Goal: Task Accomplishment & Management: Manage account settings

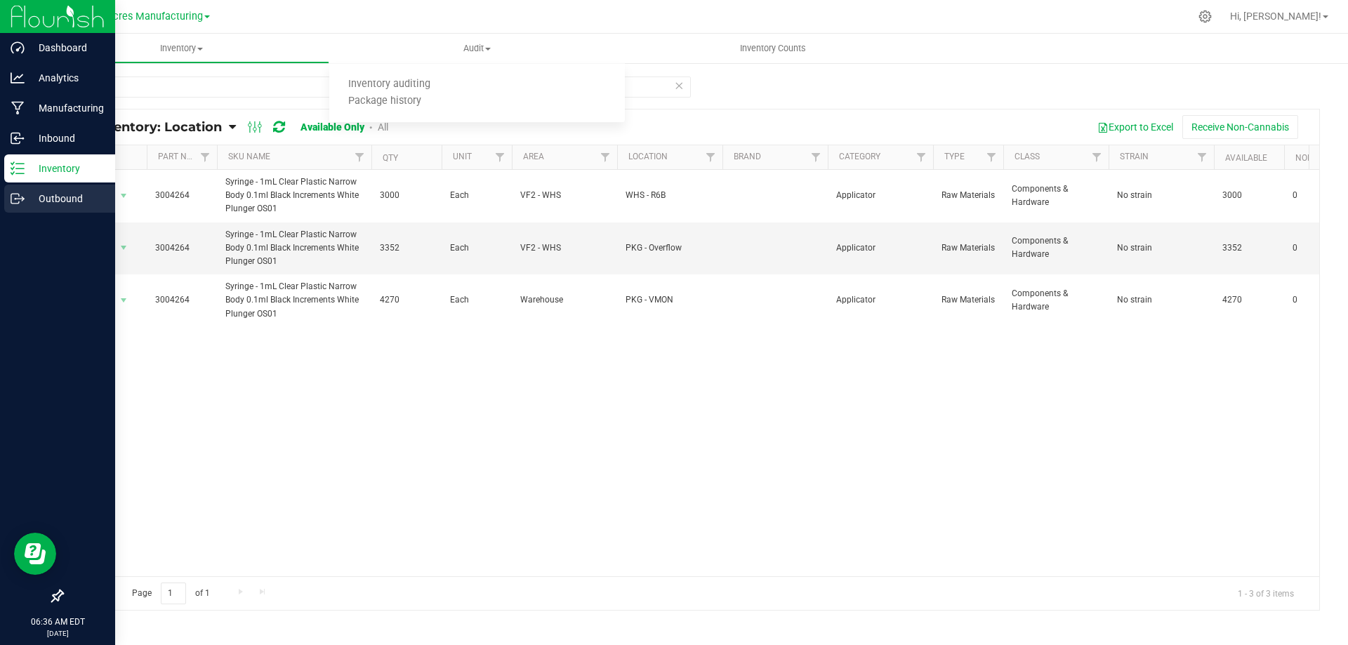
click at [16, 200] on icon at bounding box center [18, 199] width 14 height 14
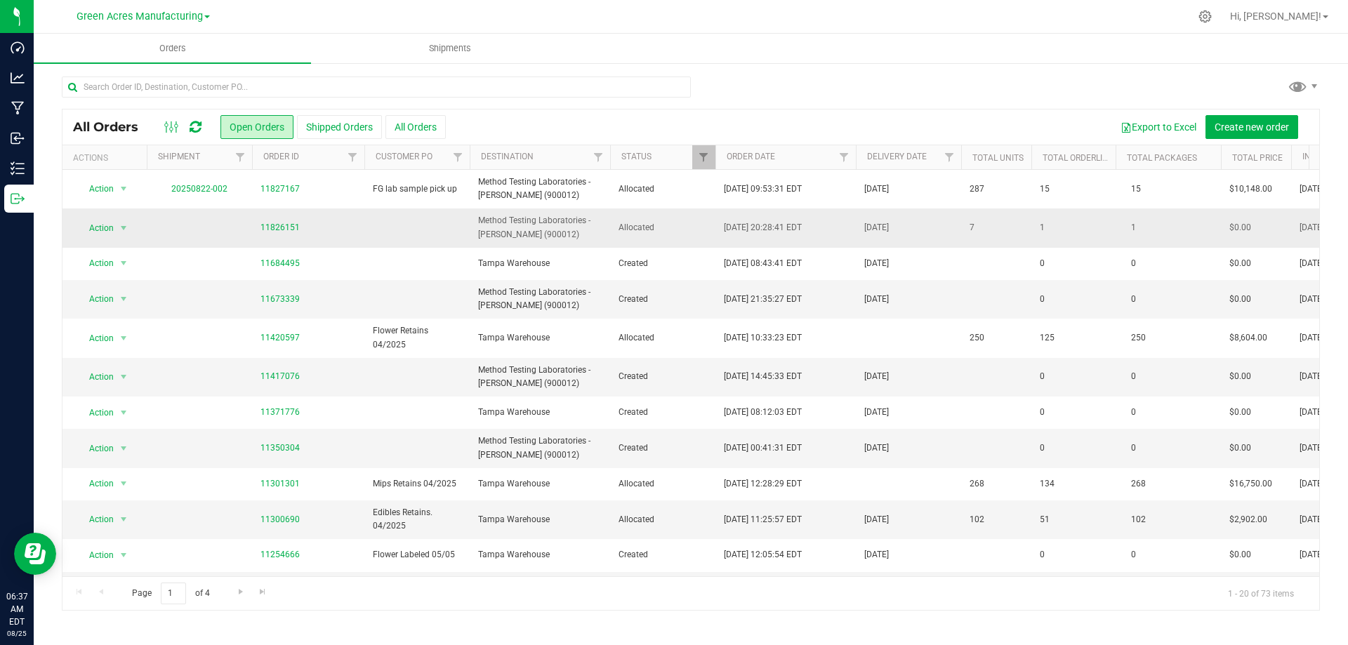
click at [679, 225] on span "Allocated" at bounding box center [662, 227] width 88 height 13
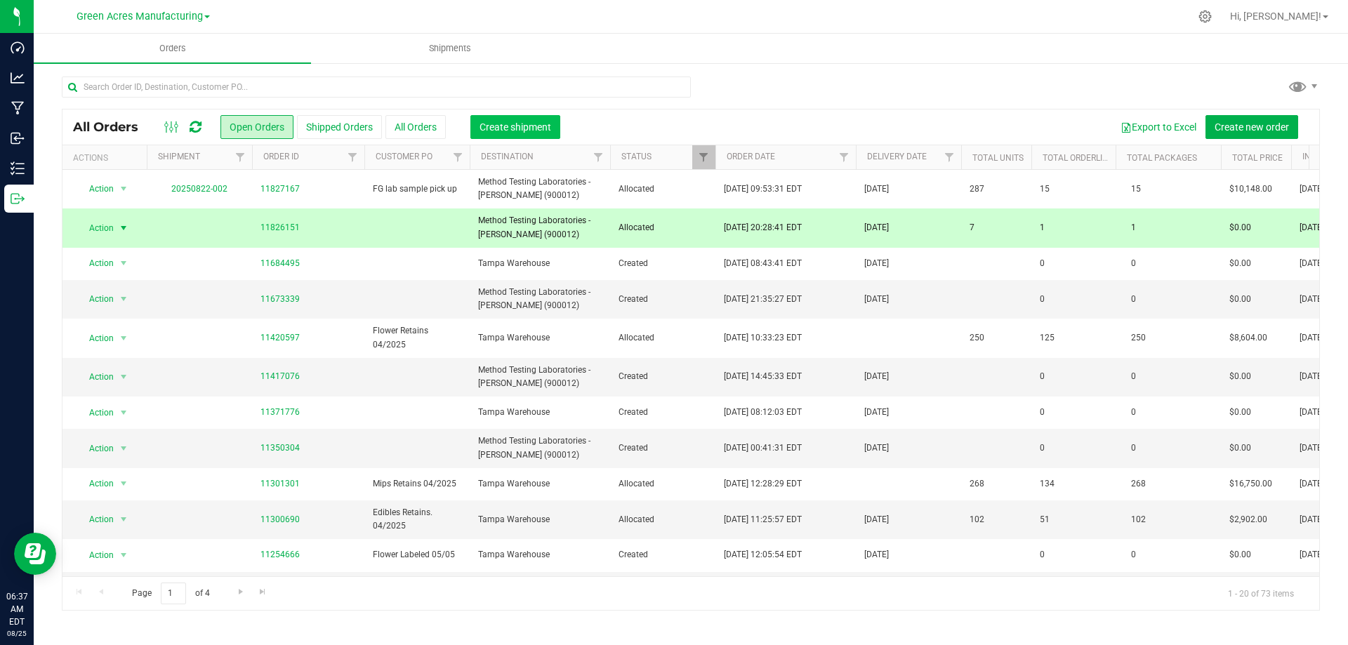
click at [521, 128] on span "Create shipment" at bounding box center [515, 126] width 72 height 11
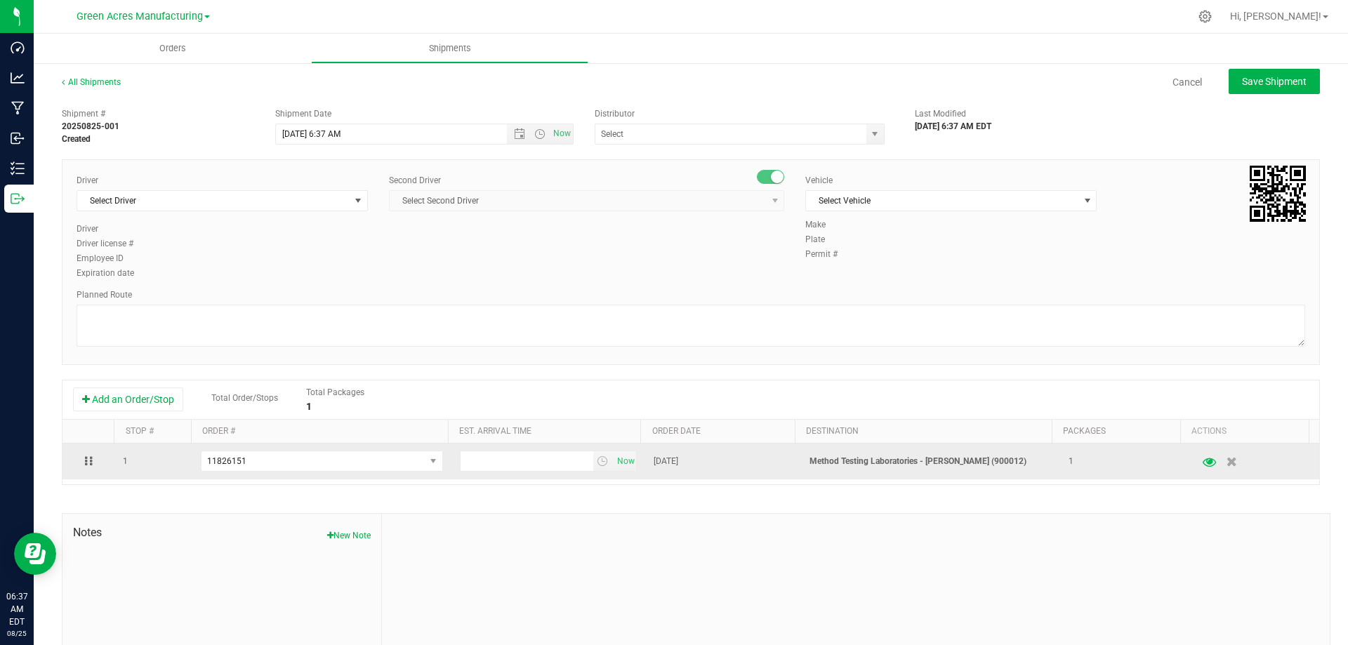
click at [1203, 462] on icon "button" at bounding box center [1209, 461] width 13 height 10
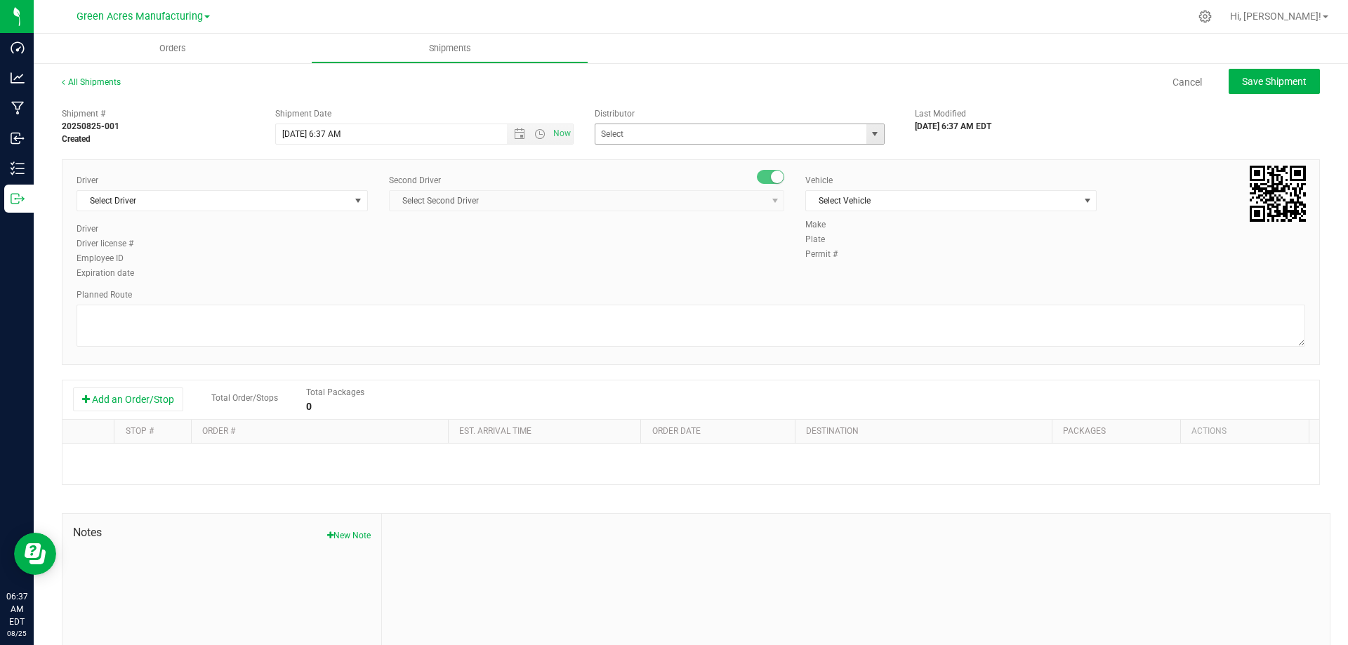
click at [873, 133] on span "select" at bounding box center [874, 133] width 11 height 11
click at [157, 400] on button "Add an Order/Stop" at bounding box center [128, 399] width 110 height 24
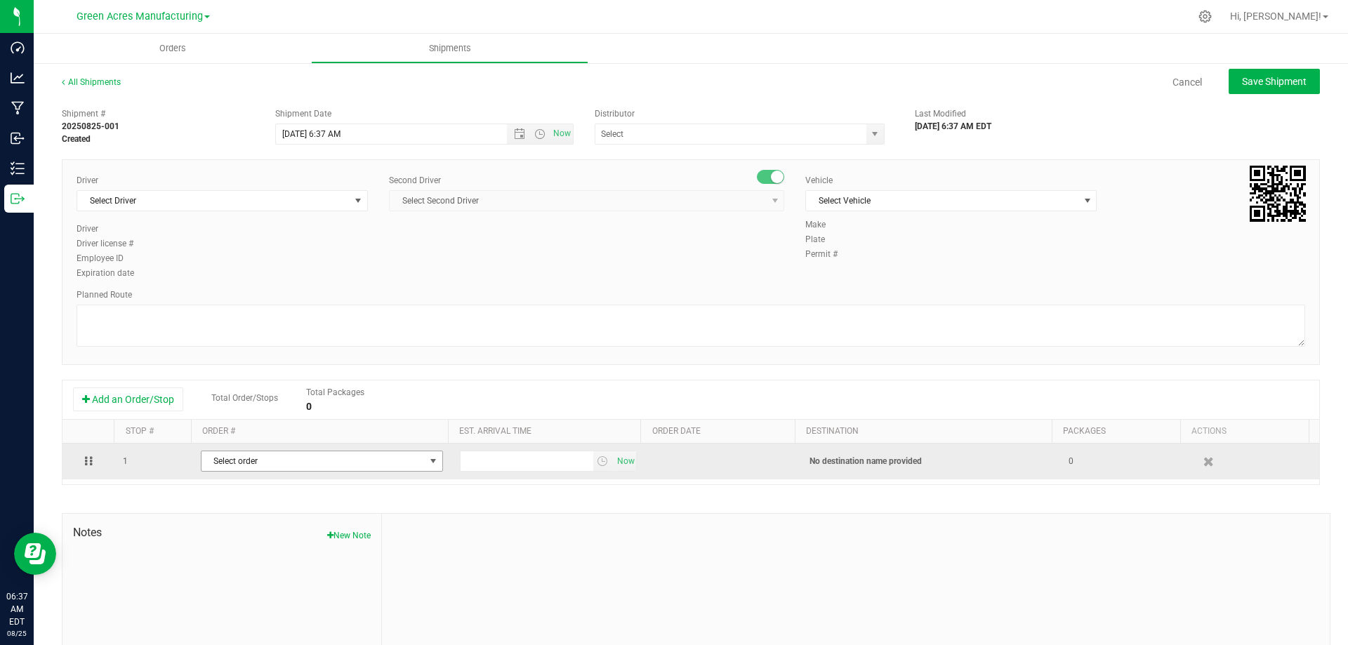
click at [413, 459] on span "Select order" at bounding box center [312, 461] width 223 height 20
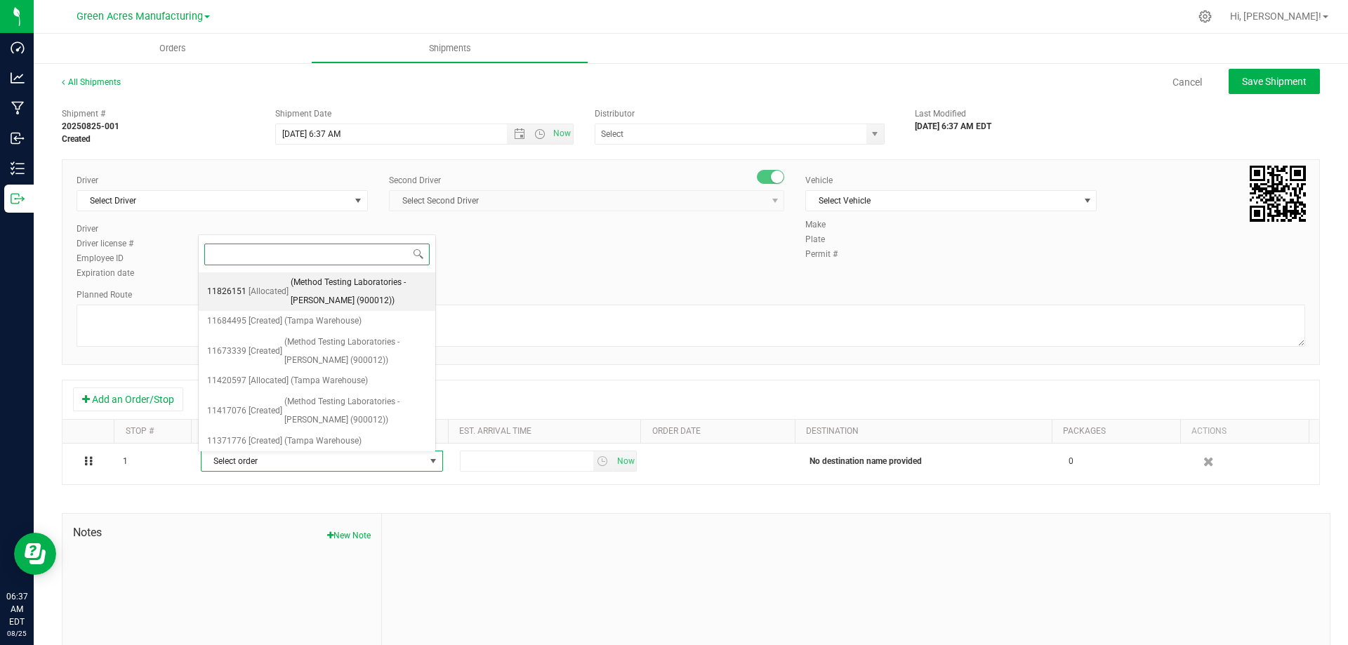
click at [368, 280] on span "(Method Testing Laboratories - Brandon (900012))" at bounding box center [359, 292] width 136 height 36
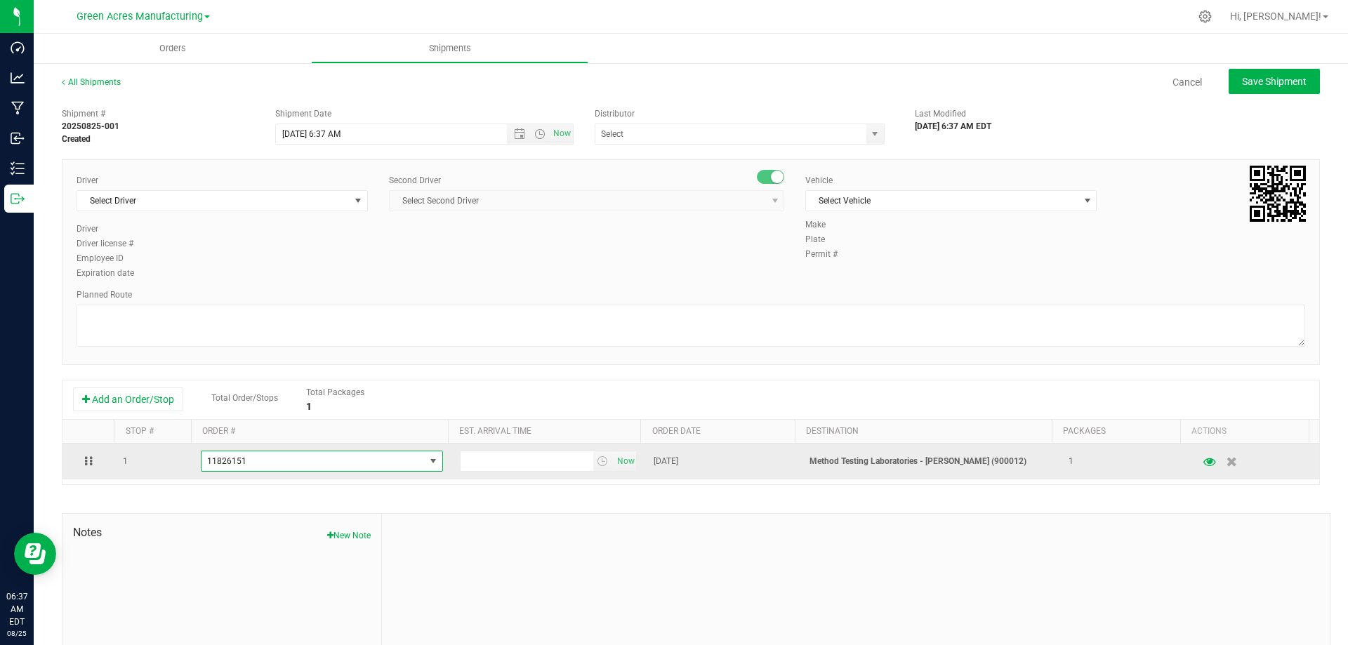
drag, startPoint x: 430, startPoint y: 470, endPoint x: 425, endPoint y: 460, distance: 10.7
click at [430, 468] on span "select" at bounding box center [433, 461] width 18 height 20
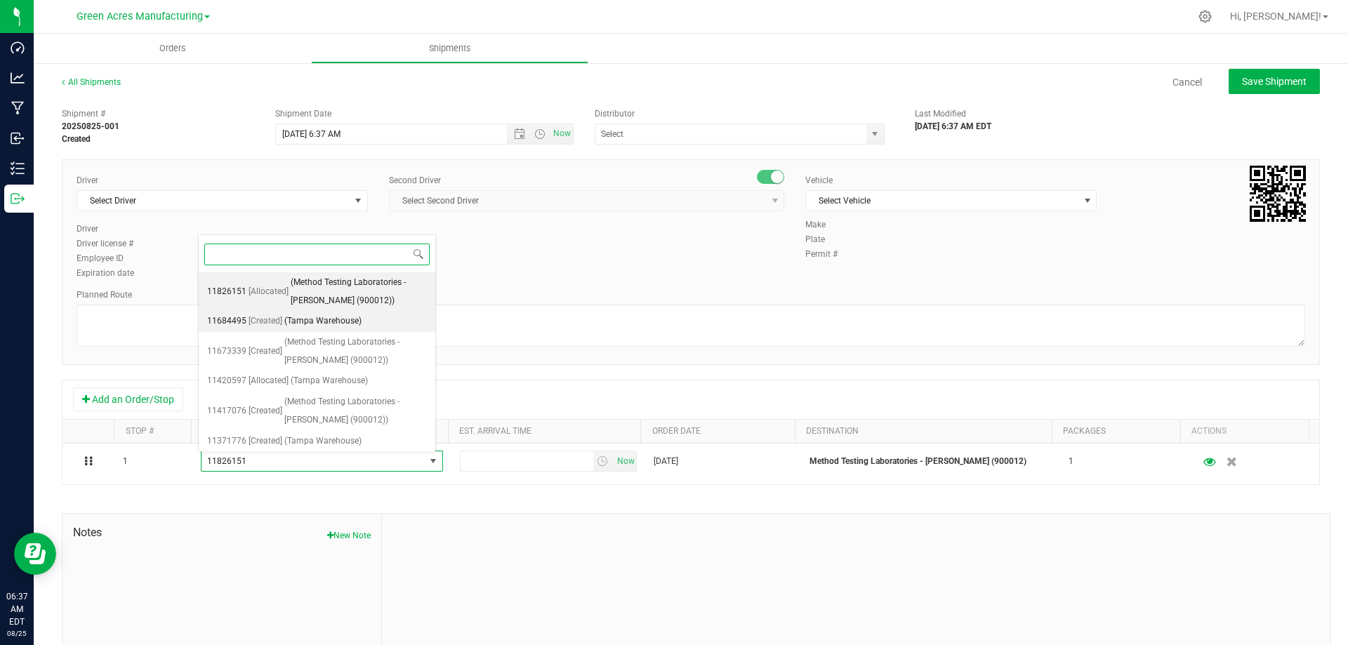
click at [382, 324] on li "11684495 [Created] (Tampa Warehouse)" at bounding box center [317, 321] width 237 height 21
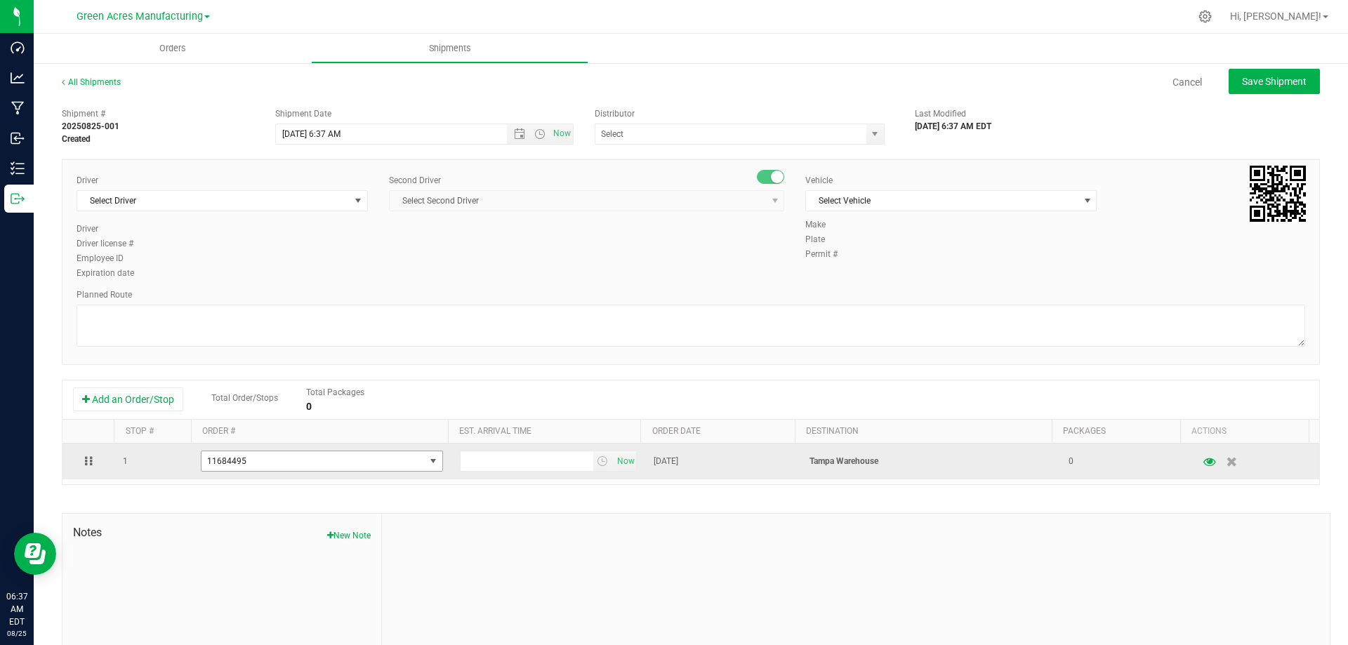
click at [428, 458] on span "select" at bounding box center [433, 461] width 11 height 11
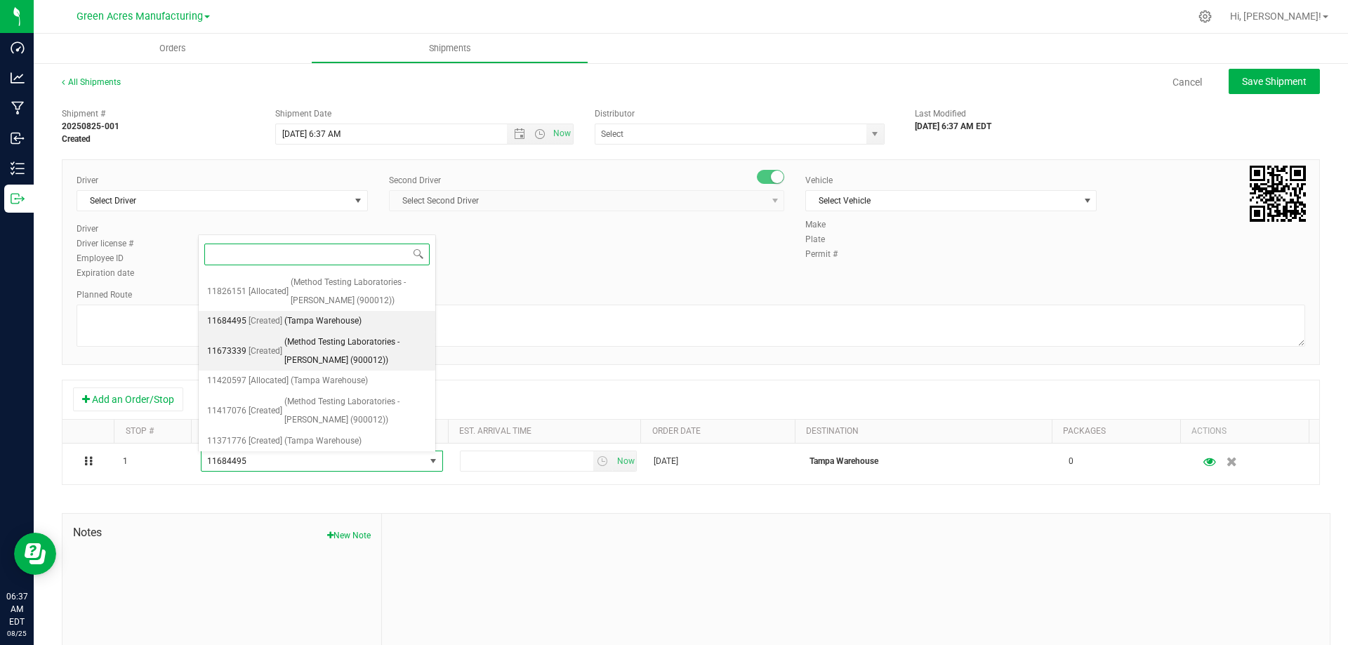
click at [364, 343] on span "(Method Testing Laboratories - Brandon (900012))" at bounding box center [355, 351] width 143 height 36
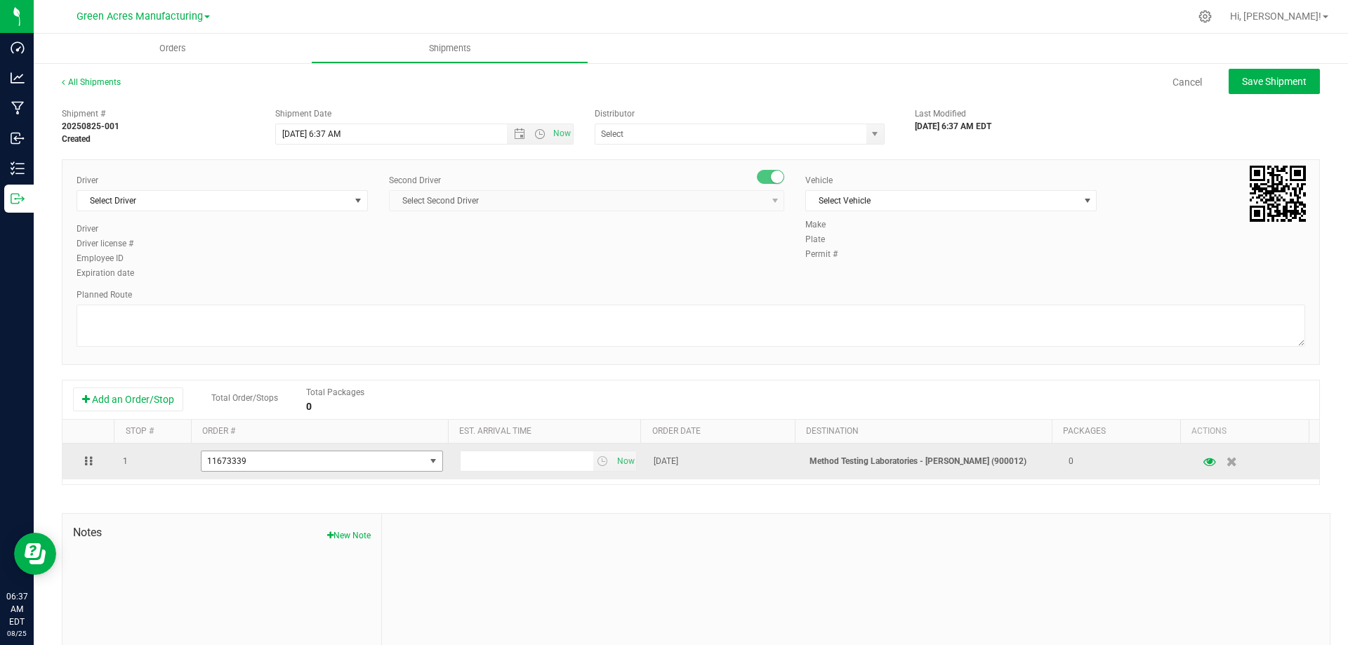
click at [428, 463] on span "select" at bounding box center [433, 461] width 11 height 11
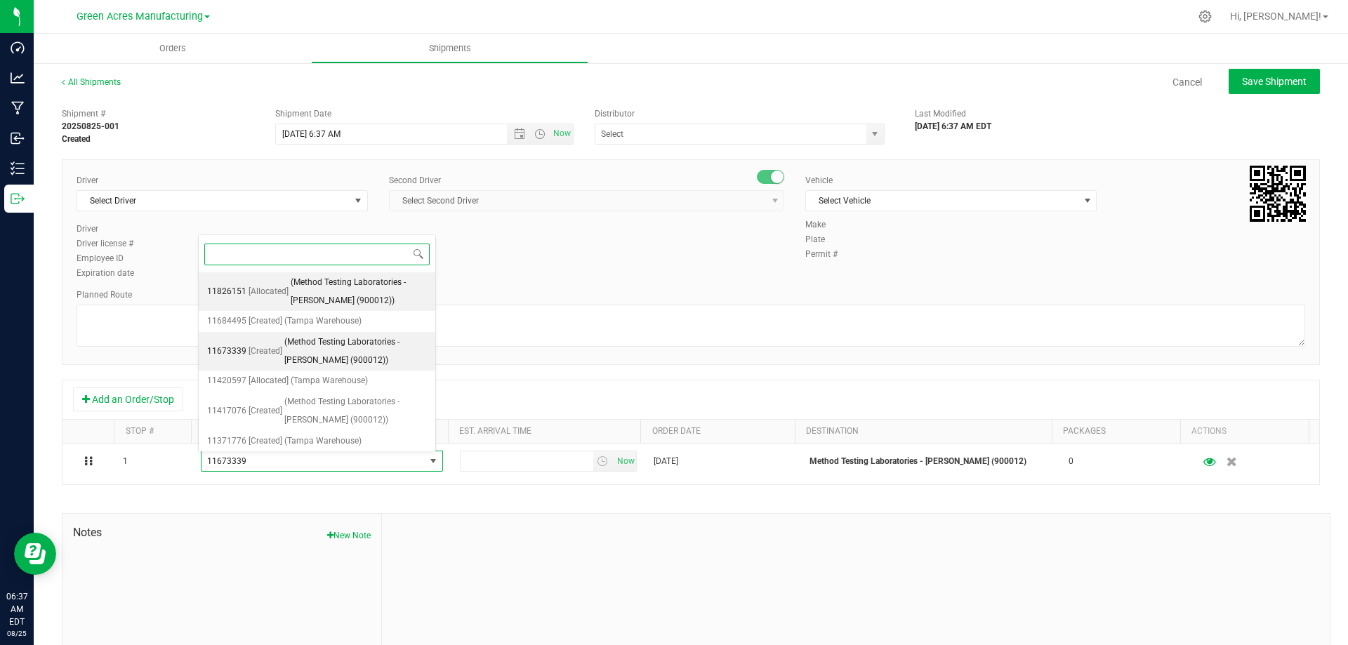
click at [369, 296] on span "(Method Testing Laboratories - Brandon (900012))" at bounding box center [359, 292] width 136 height 36
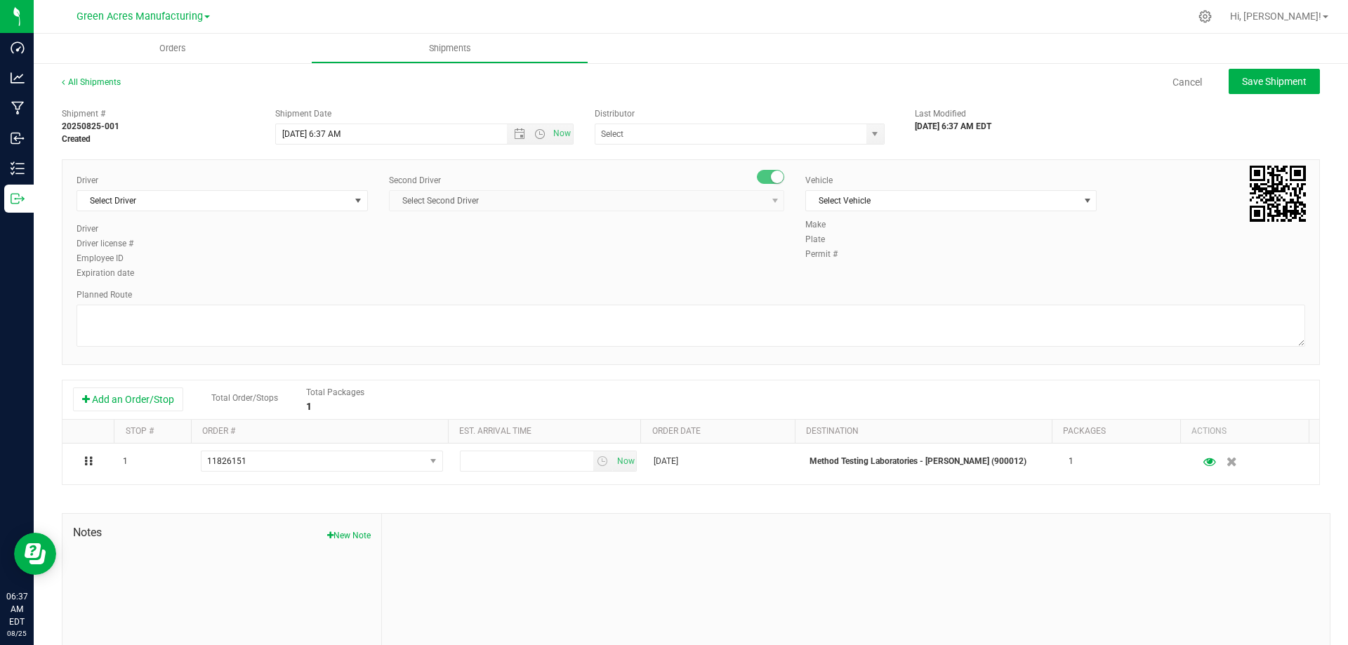
click at [648, 260] on div "Driver Select Driver Select Driver Ian Albritton - 100006559 LOGAN ALLEN - 1000…" at bounding box center [691, 227] width 1250 height 107
click at [869, 137] on span "select" at bounding box center [874, 133] width 11 height 11
click at [795, 152] on li "Tampa Warehouse" at bounding box center [734, 157] width 286 height 21
click at [537, 131] on span "Open the time view" at bounding box center [539, 133] width 11 height 11
type input "Tampa Warehouse"
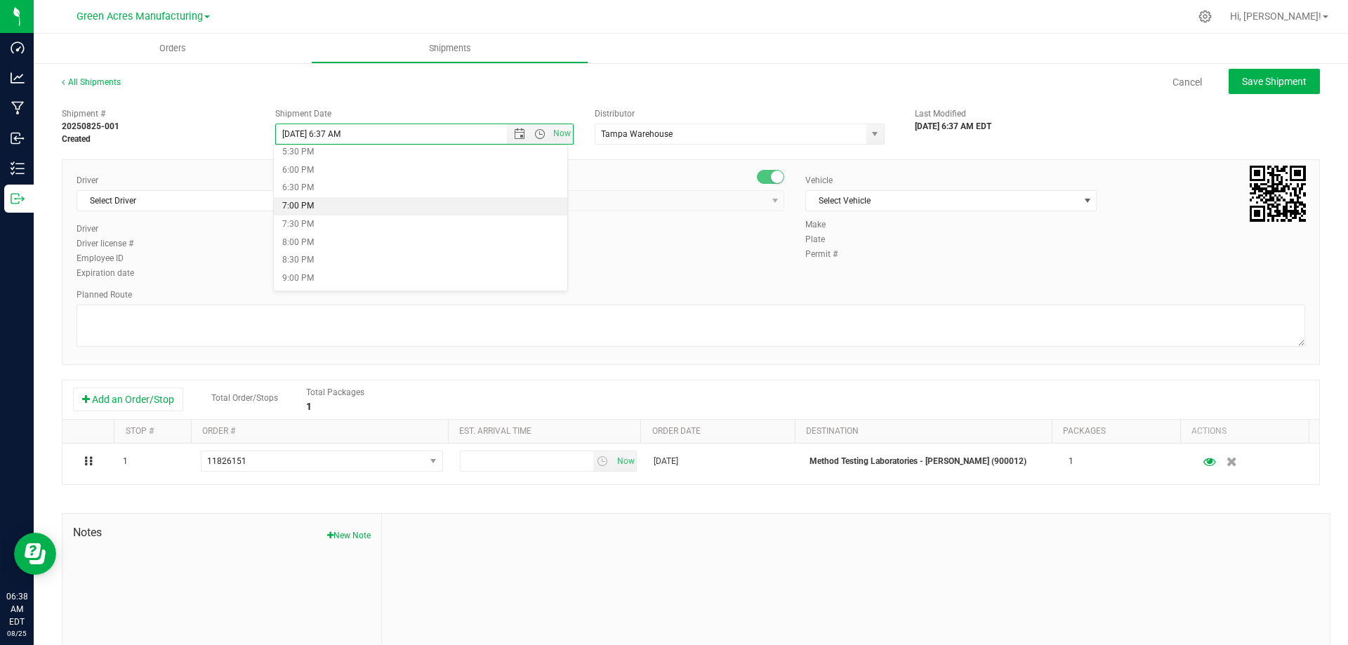
scroll to position [723, 0]
click at [477, 151] on li "8:00 PM" at bounding box center [420, 156] width 293 height 18
type input "8/25/2025 8:00 PM"
click at [352, 200] on span "select" at bounding box center [357, 200] width 11 height 11
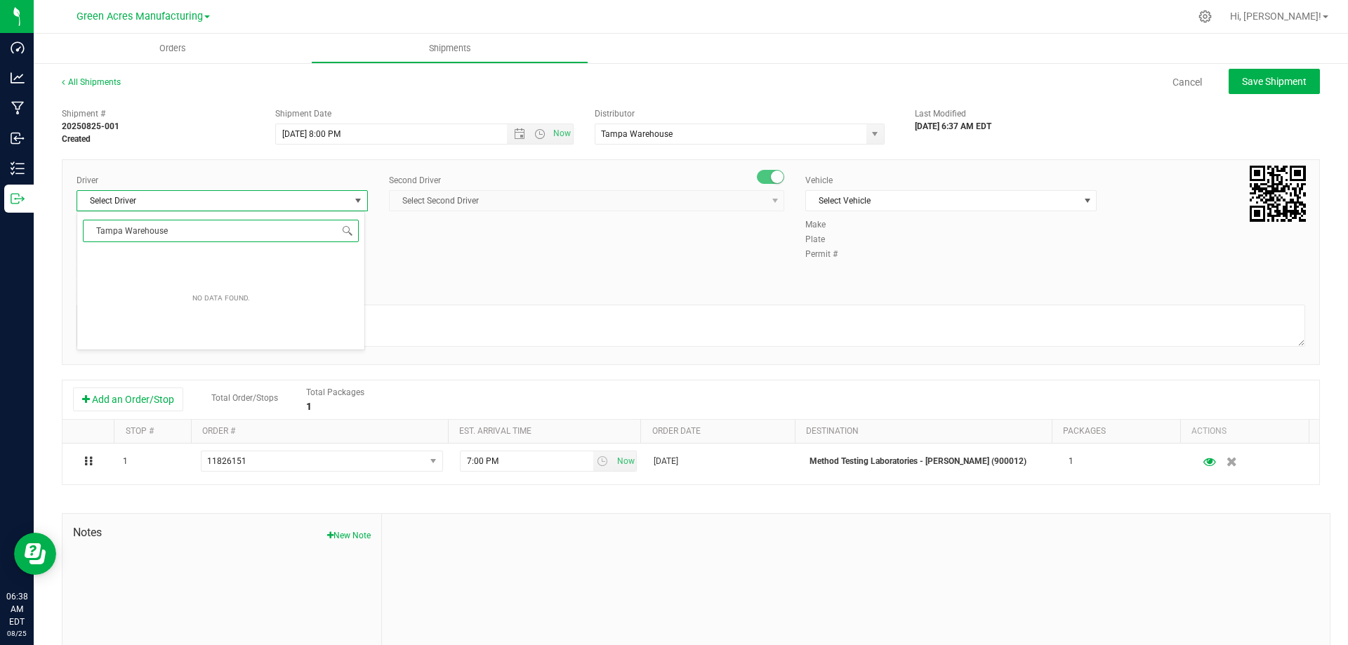
type input "Tampa Warehouse"
click at [350, 200] on span "select" at bounding box center [359, 201] width 18 height 20
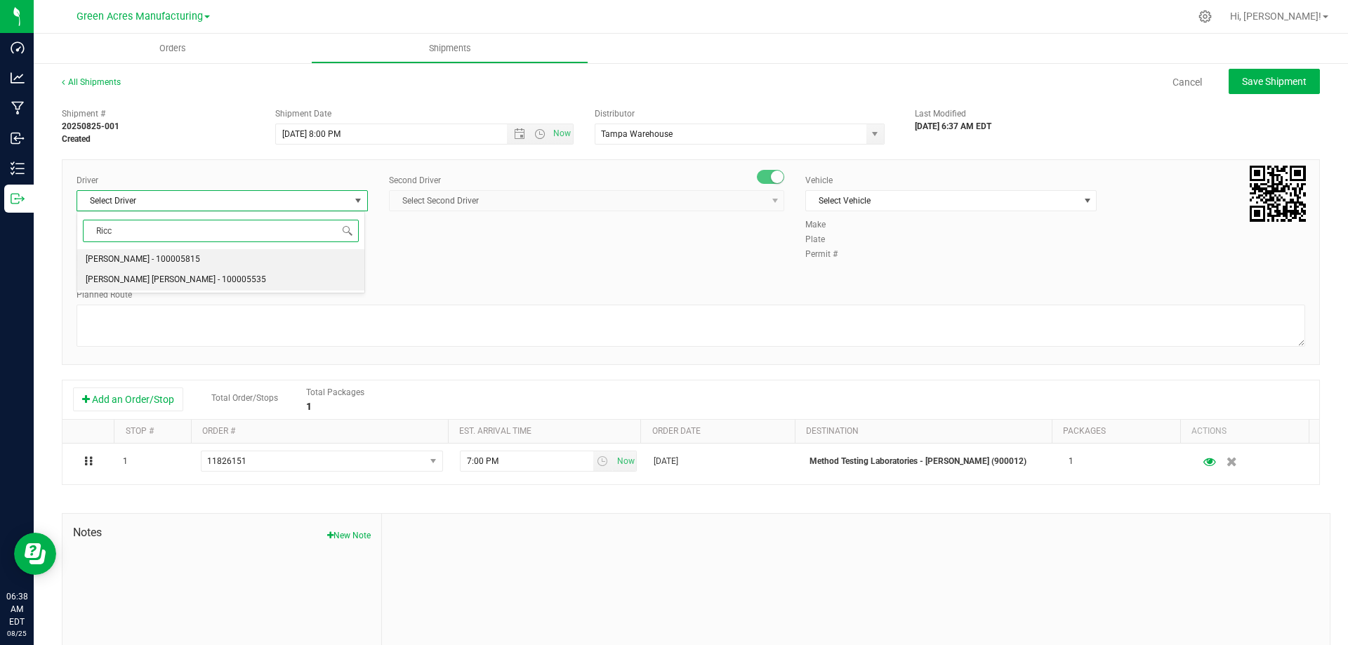
click at [282, 280] on li "Riccardo Young Reyes - 100005535" at bounding box center [220, 280] width 287 height 21
type input "Ricc"
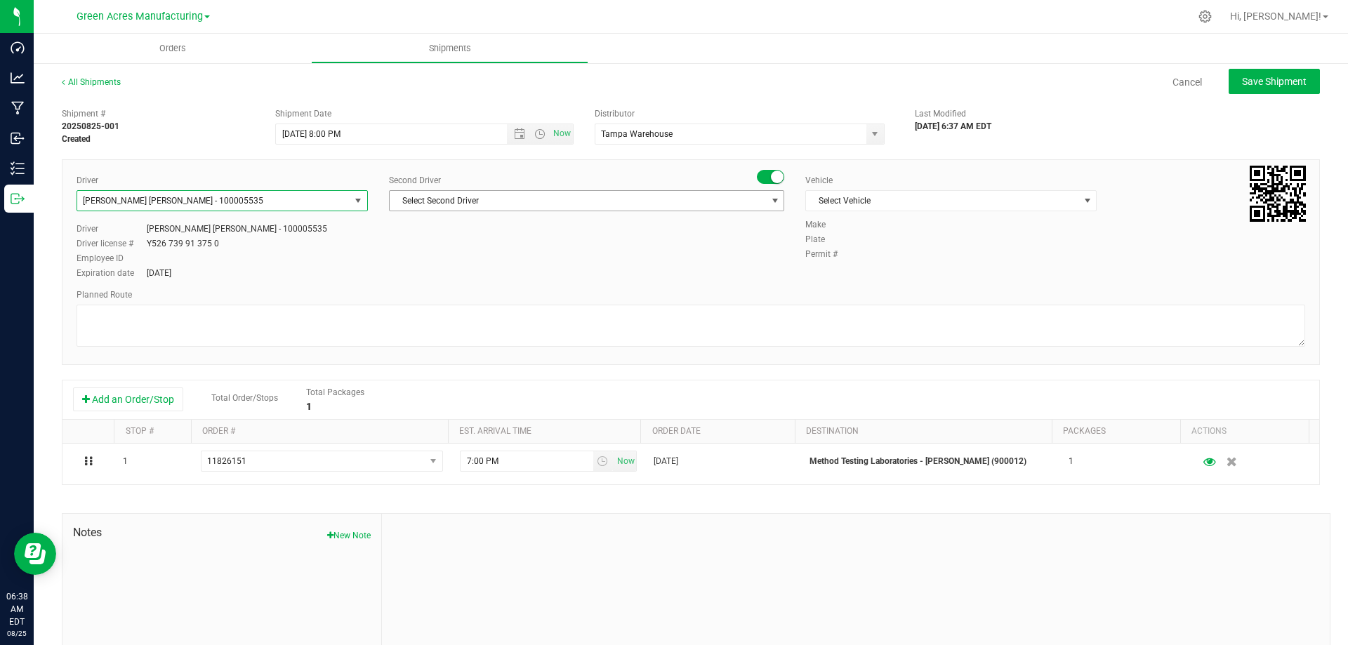
click at [769, 197] on span "select" at bounding box center [774, 200] width 11 height 11
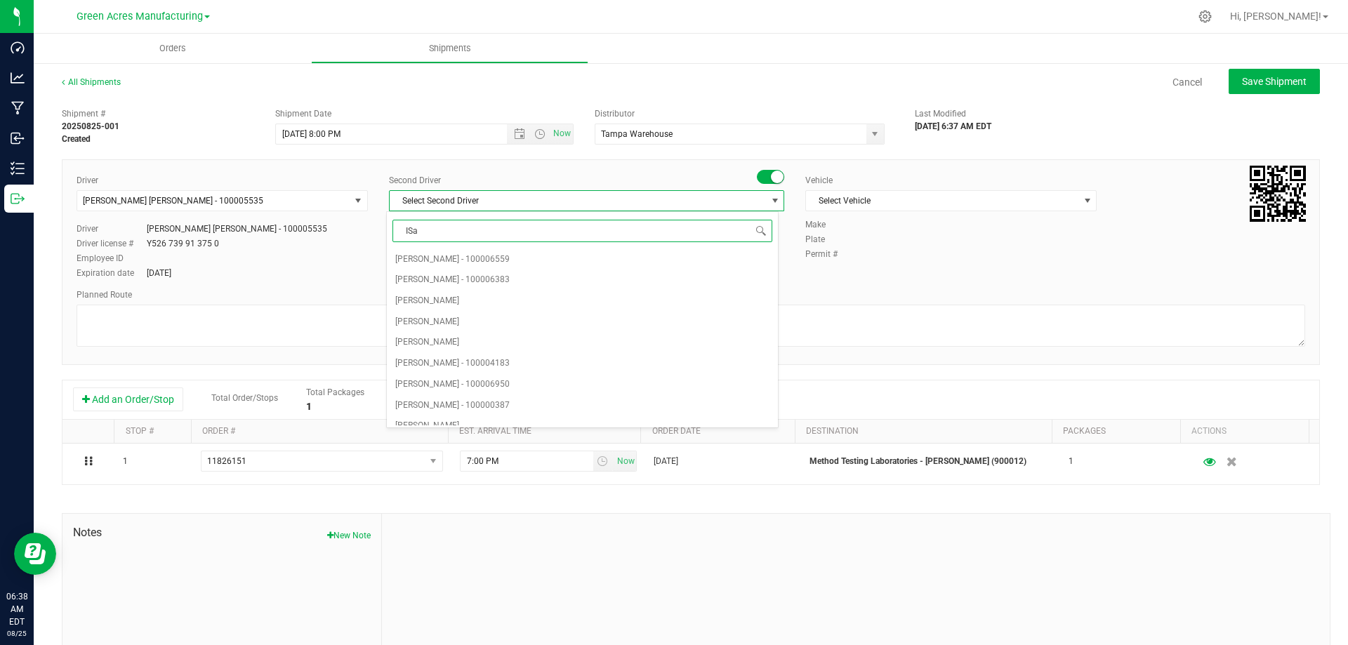
type input "ISaa"
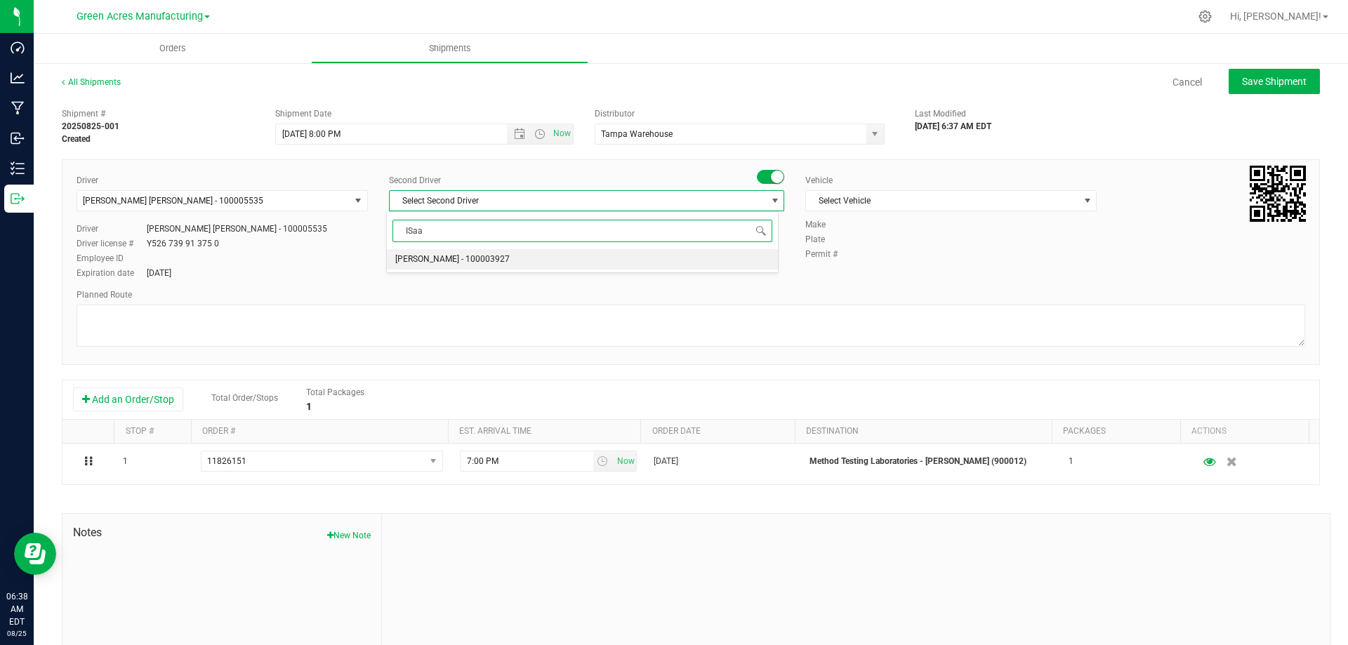
click at [701, 258] on li "Isaac Nunez Collado - 100003927" at bounding box center [582, 259] width 390 height 21
click at [1014, 201] on span "Select Vehicle" at bounding box center [942, 201] width 272 height 20
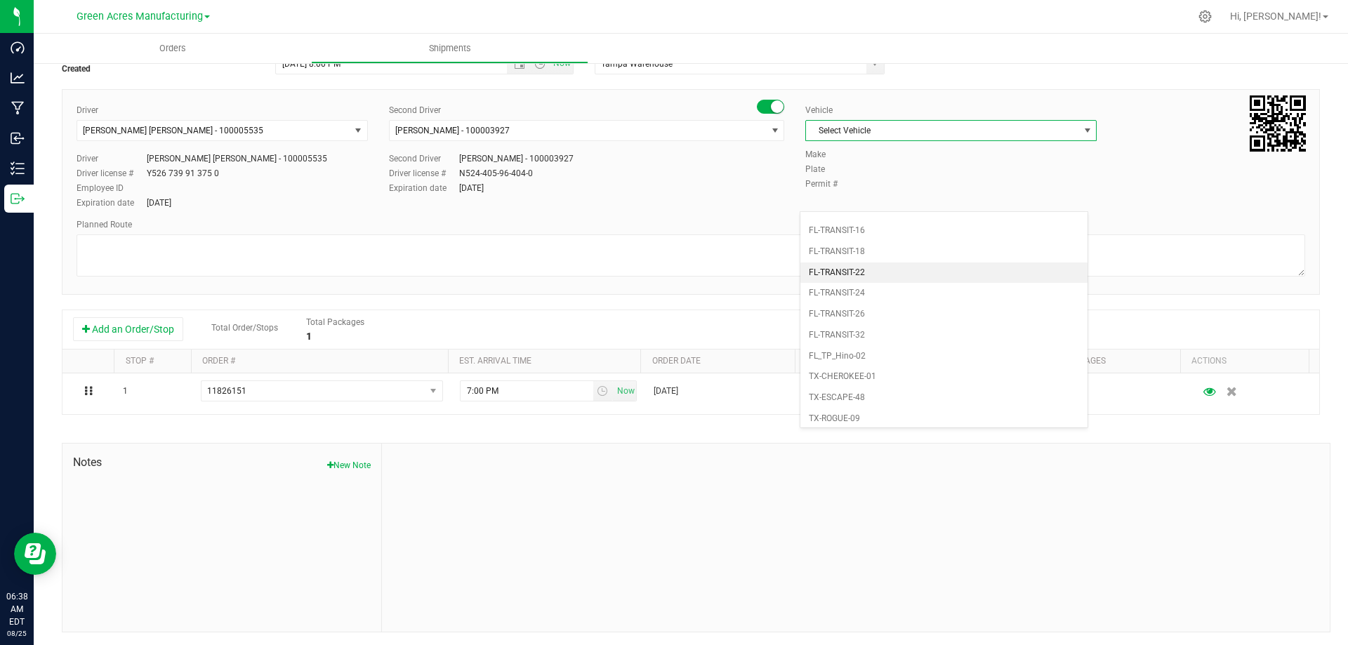
scroll to position [934, 0]
click at [933, 315] on li "FL_TP_Hino-02" at bounding box center [943, 313] width 287 height 21
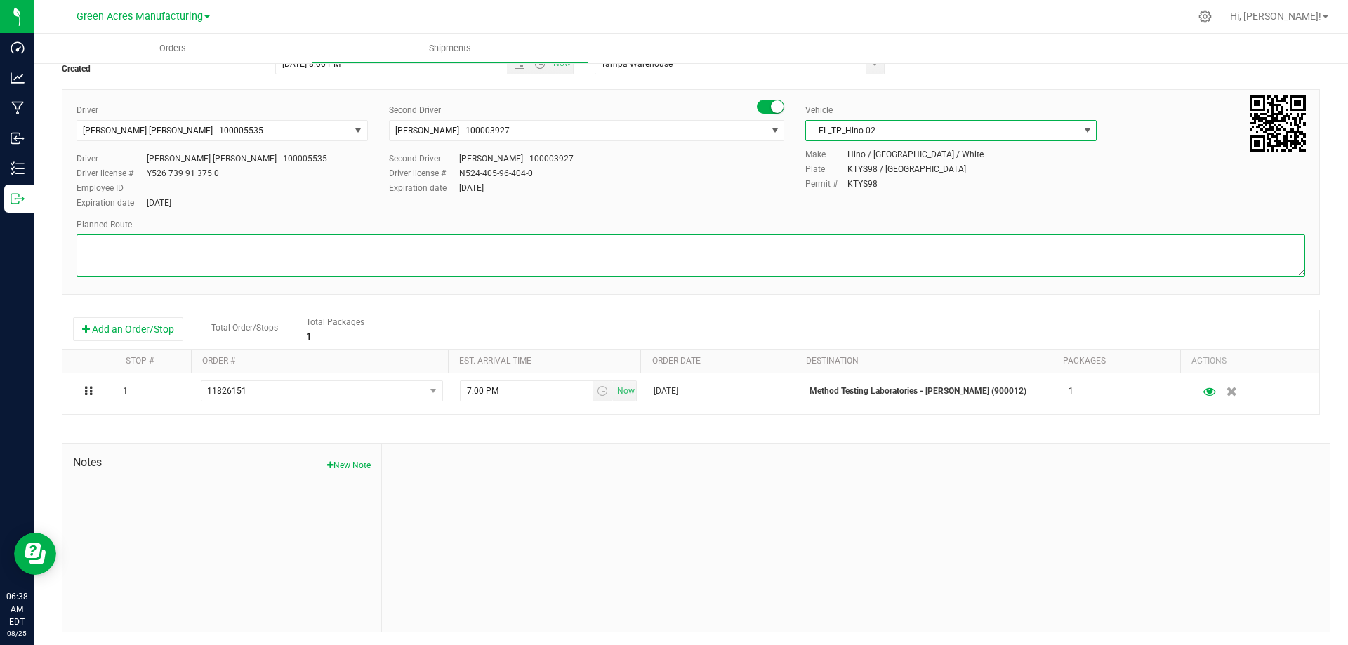
click at [448, 251] on textarea at bounding box center [691, 255] width 1228 height 42
type textarea "Tampa Warehouse"
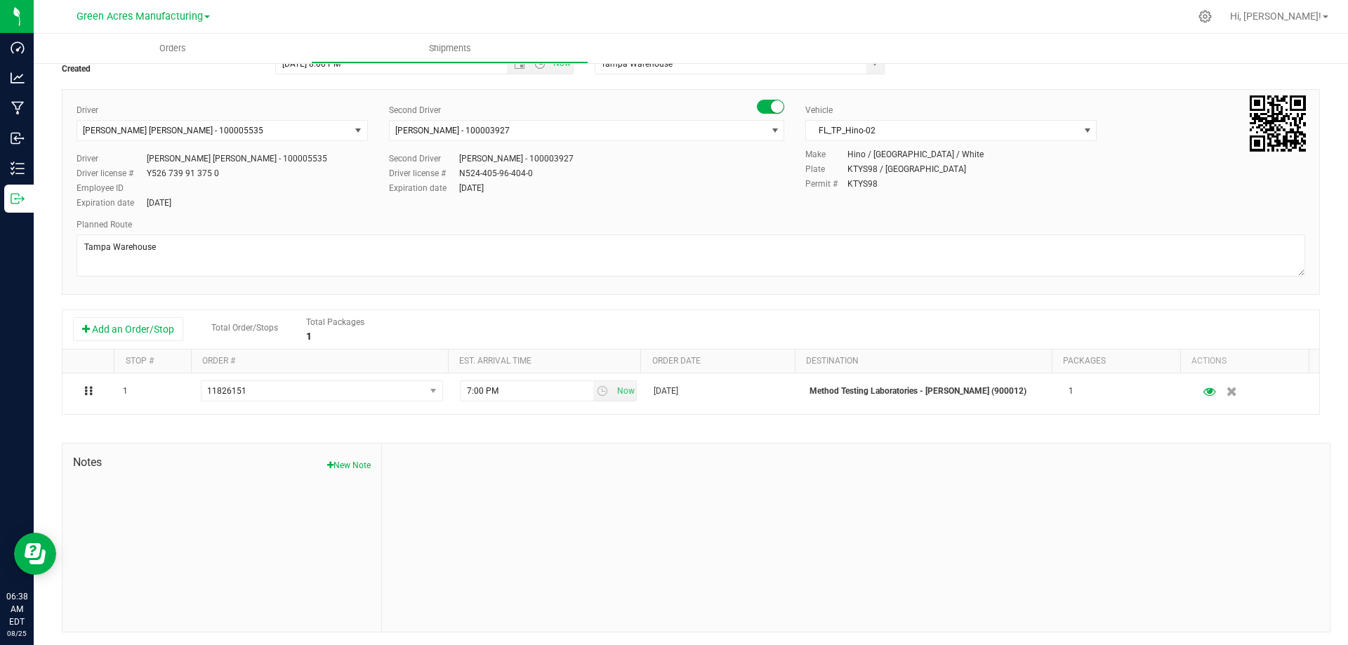
click at [631, 187] on div "Expiration date Nov 4, 2030" at bounding box center [586, 188] width 395 height 13
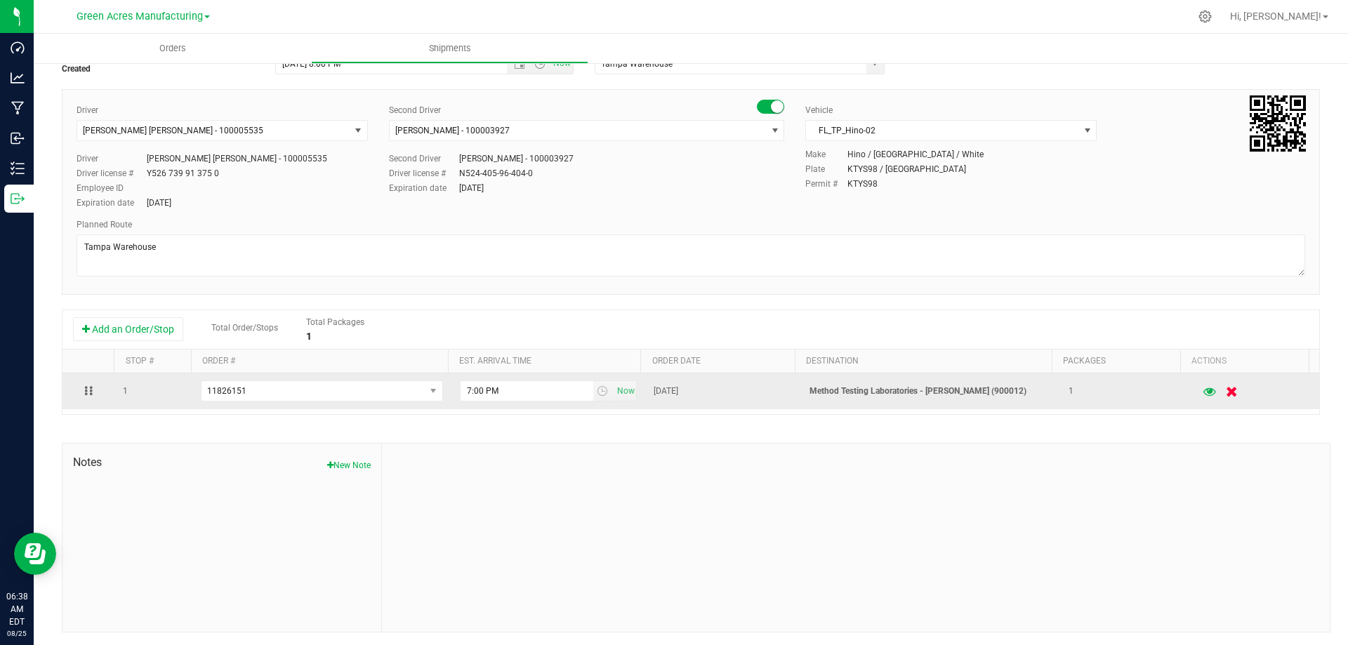
click at [1226, 392] on icon "button" at bounding box center [1232, 391] width 12 height 11
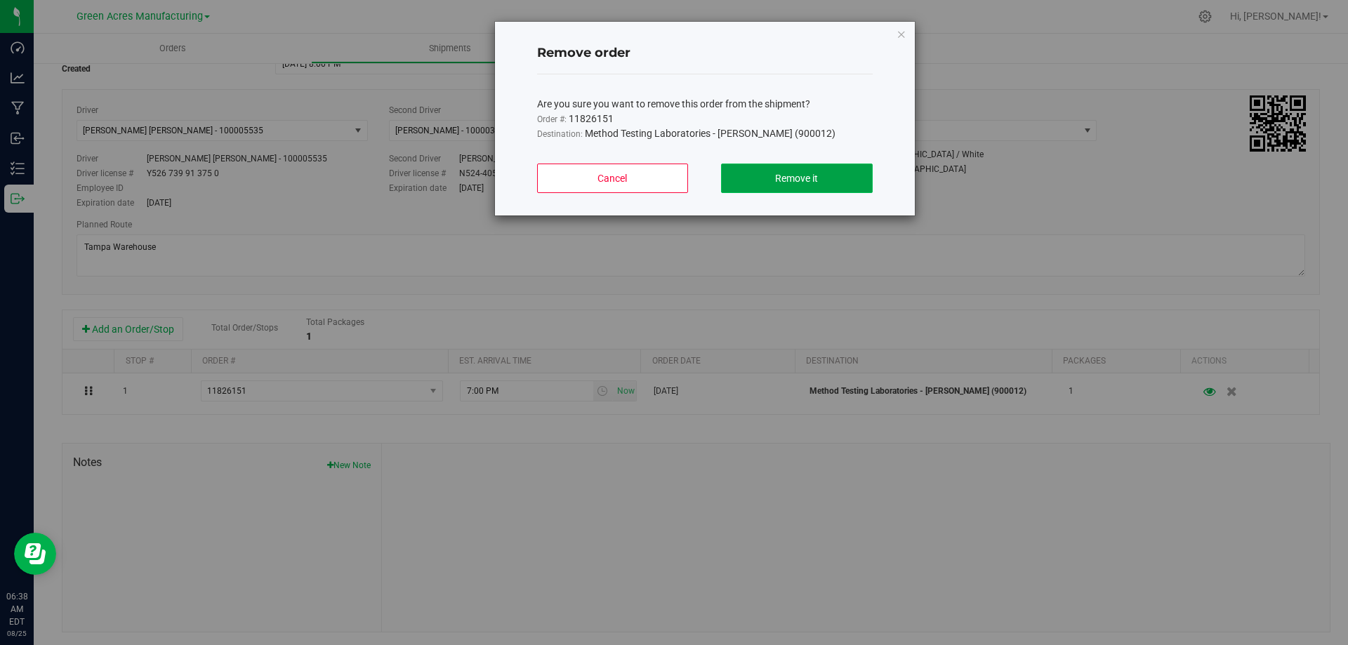
click at [776, 189] on button "Remove it" at bounding box center [796, 178] width 151 height 29
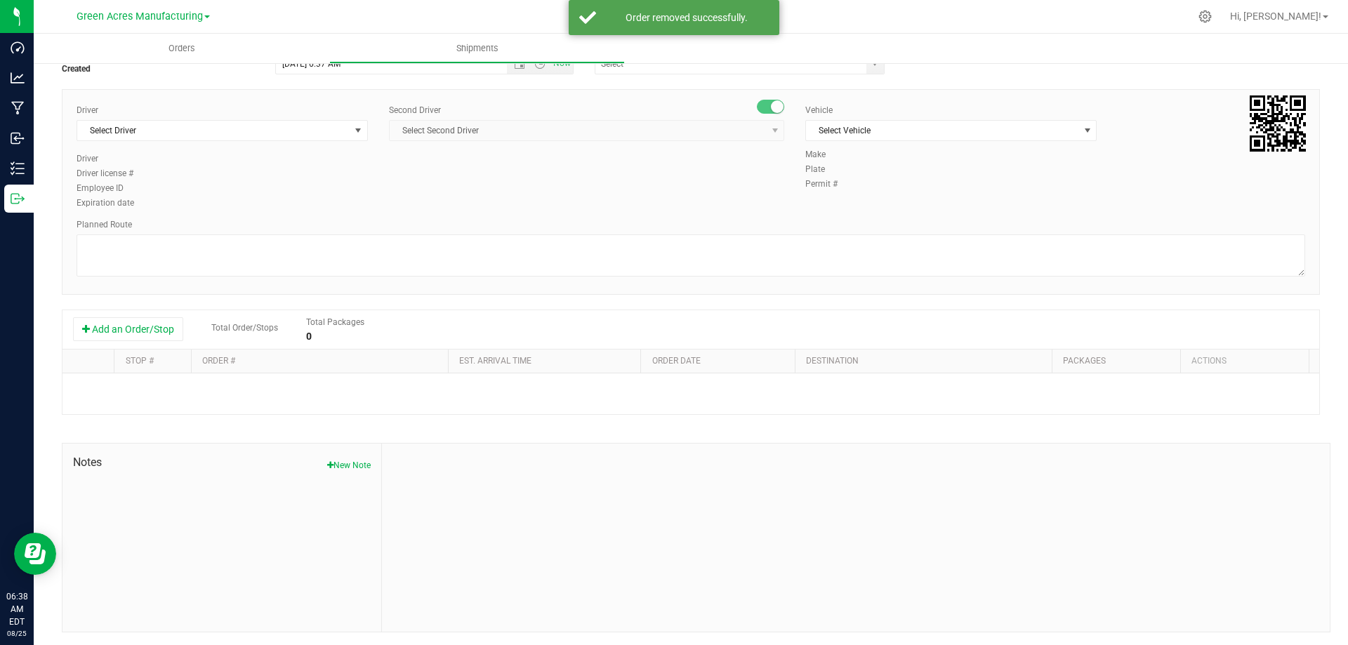
scroll to position [0, 0]
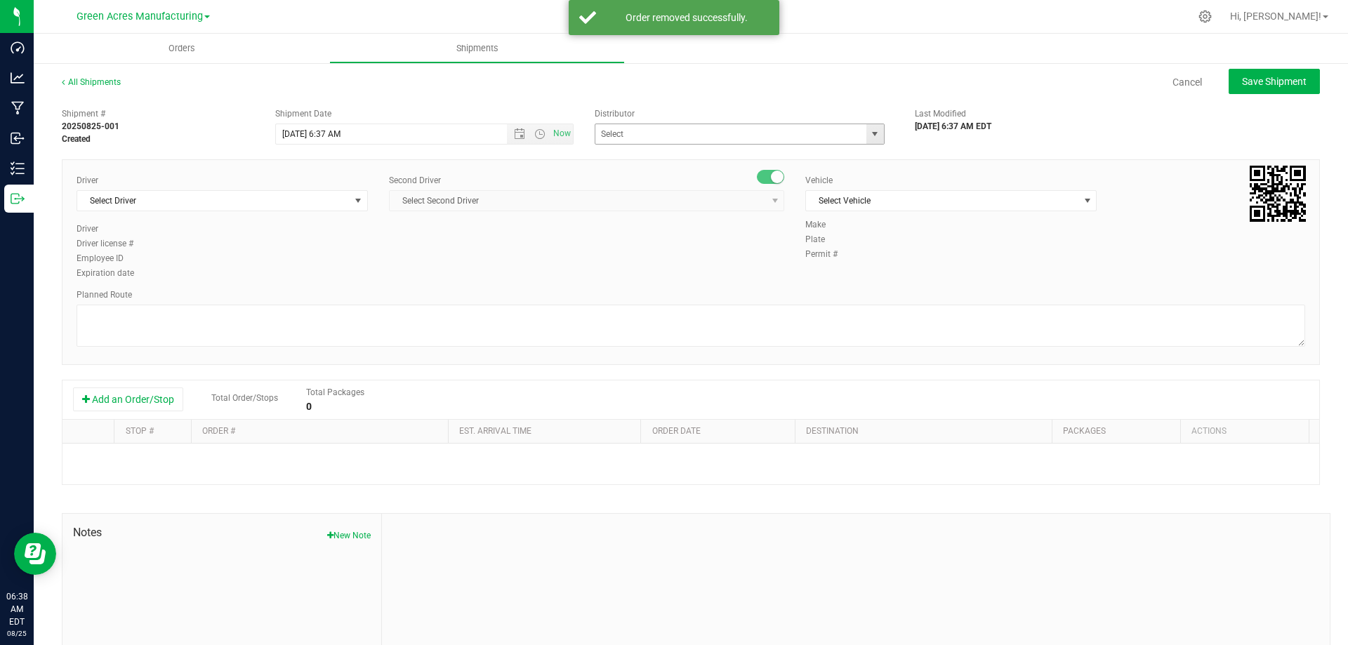
click at [869, 128] on span "select" at bounding box center [874, 133] width 11 height 11
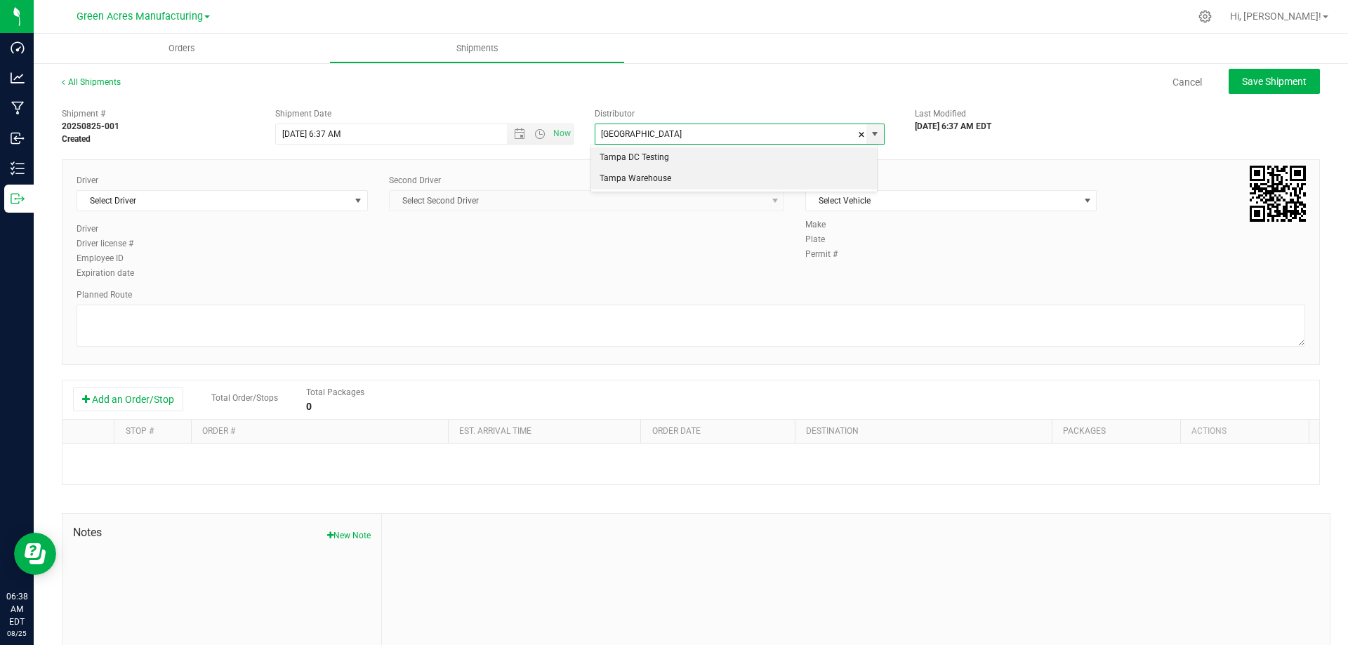
click at [840, 183] on li "Tampa Warehouse" at bounding box center [734, 178] width 286 height 21
type input "Tampa Warehouse"
click at [684, 289] on div "Planned Route" at bounding box center [691, 295] width 1228 height 13
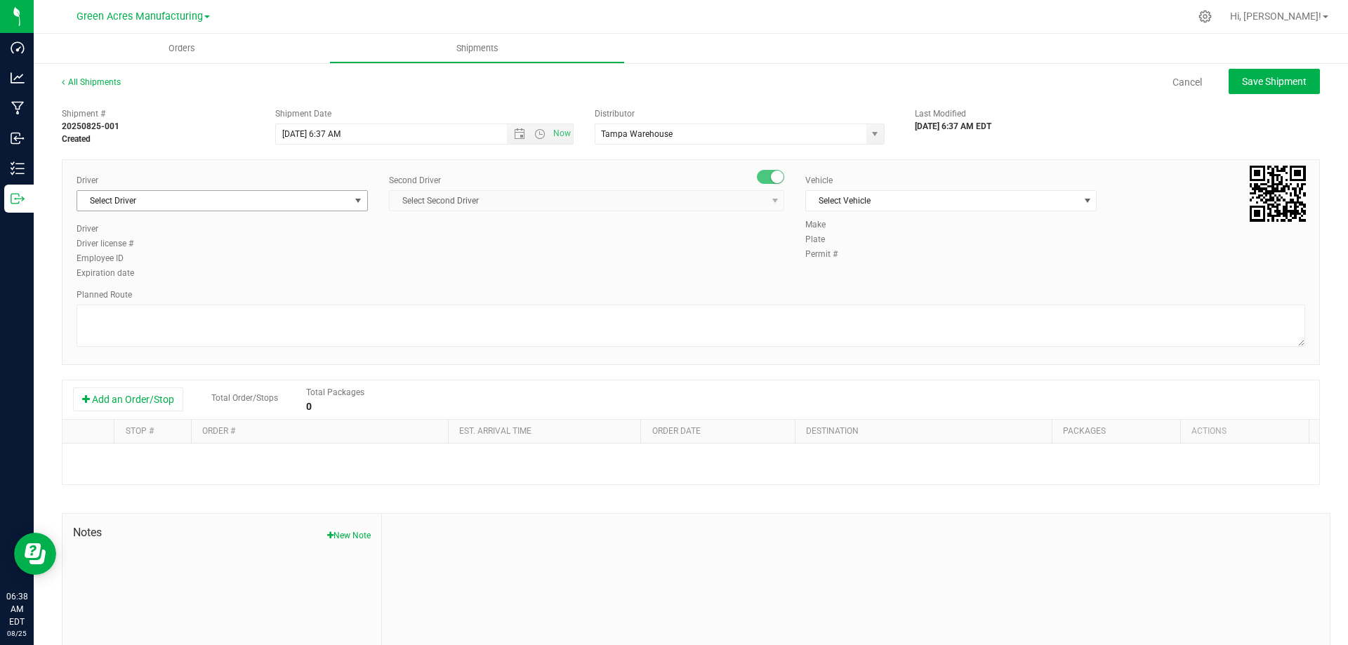
click at [364, 201] on span "select" at bounding box center [359, 201] width 18 height 20
click at [536, 129] on span "Open the time view" at bounding box center [539, 133] width 11 height 11
click at [427, 170] on li "8:00 PM" at bounding box center [420, 177] width 293 height 18
type input "8/25/2025 8:00 PM"
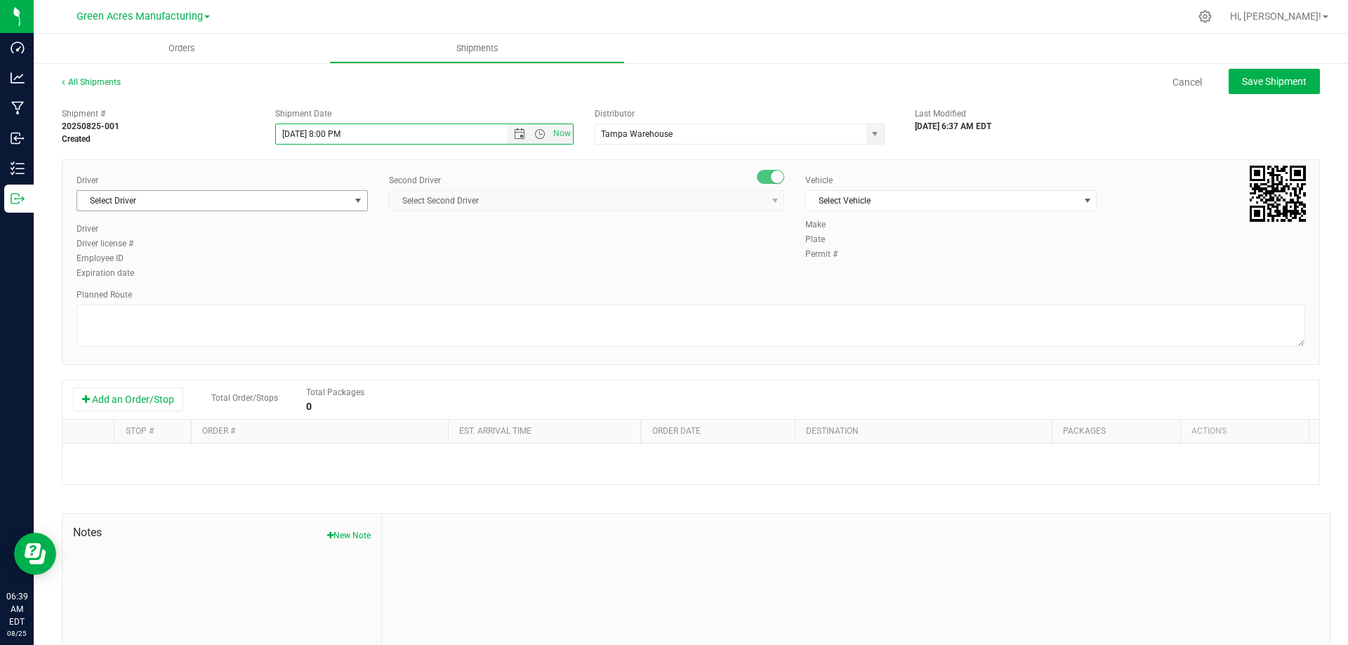
click at [362, 206] on span "select" at bounding box center [359, 201] width 18 height 20
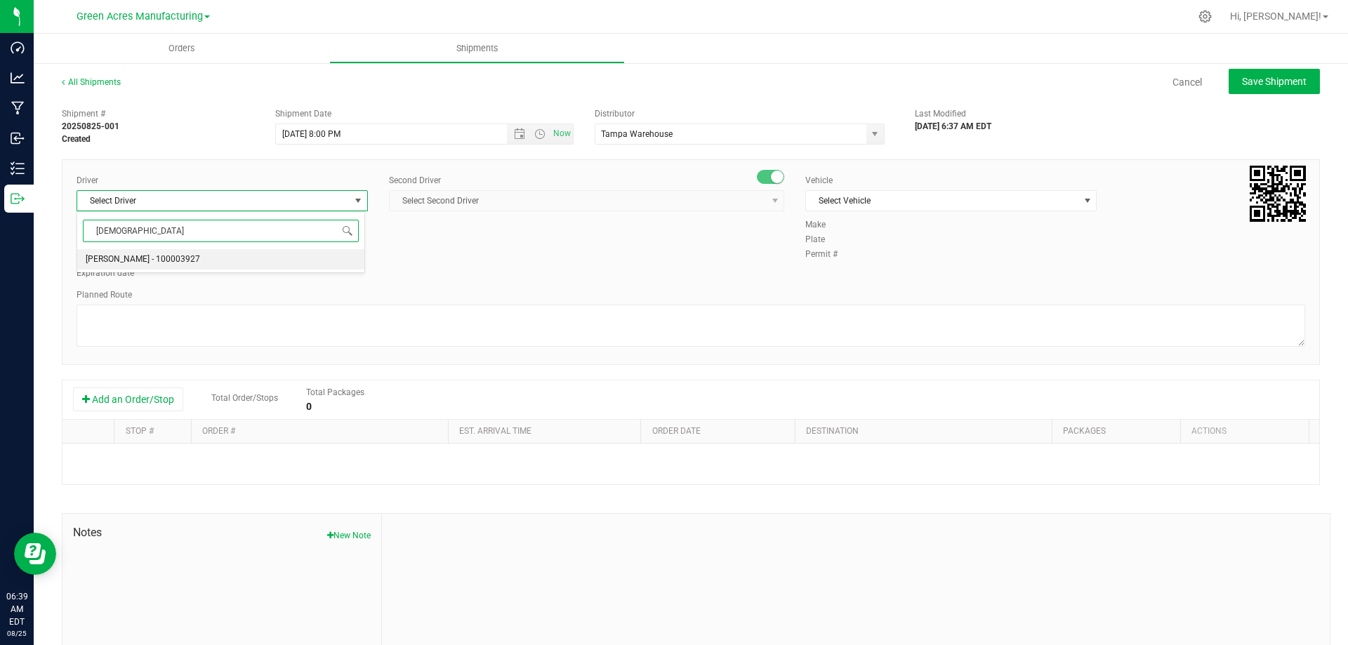
click at [276, 262] on li "Isaac Nunez Collado - 100003927" at bounding box center [220, 259] width 287 height 21
type input "Isaa"
click at [773, 197] on span "select" at bounding box center [774, 200] width 11 height 11
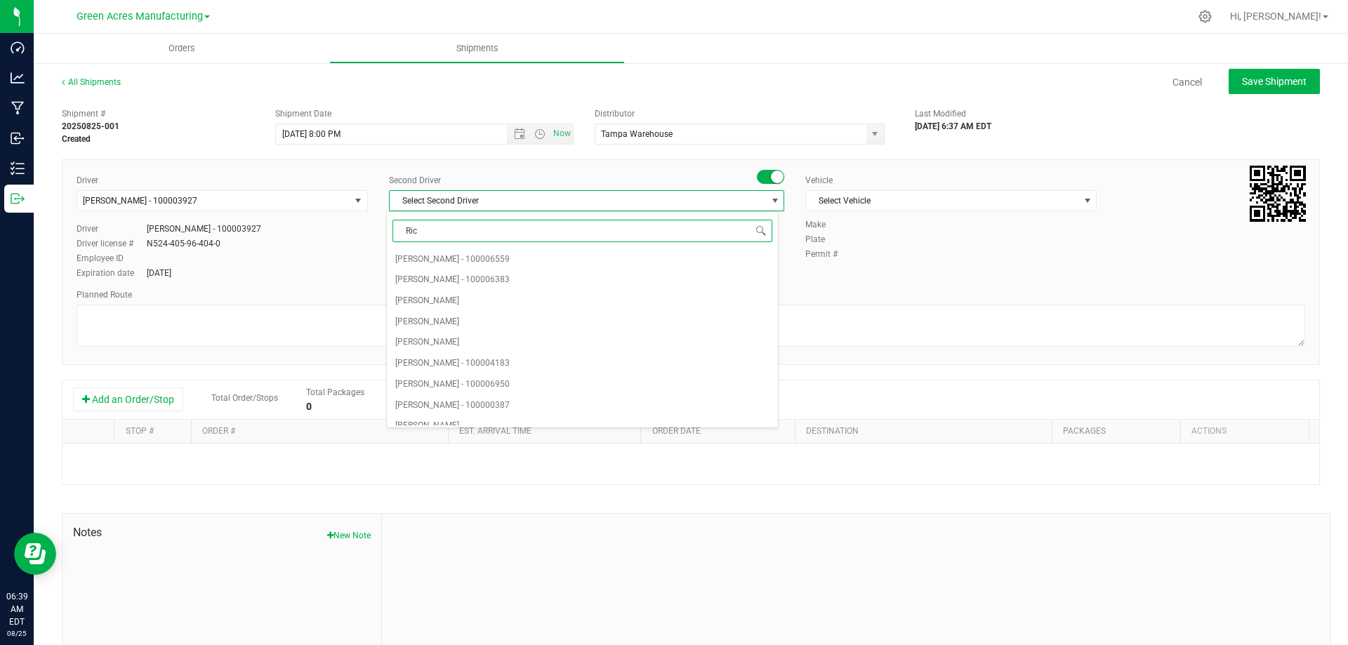
type input "Ricc"
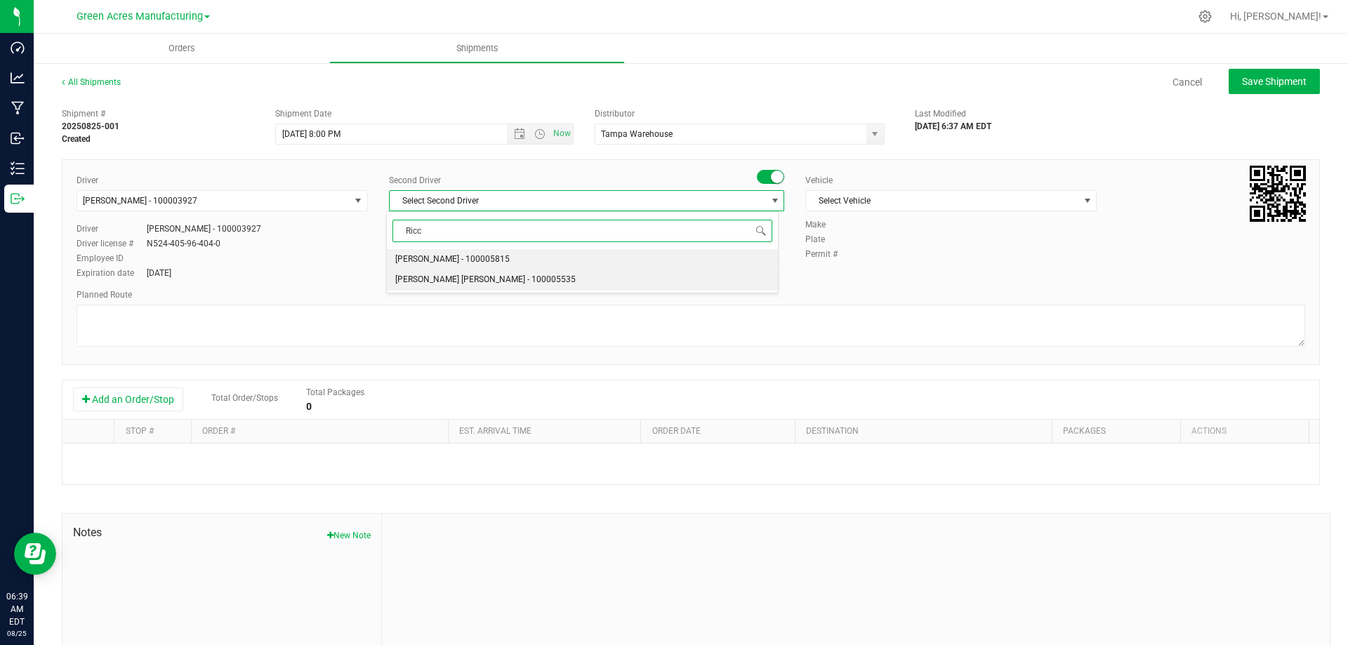
click at [691, 277] on li "Riccardo Young Reyes - 100005535" at bounding box center [582, 280] width 390 height 21
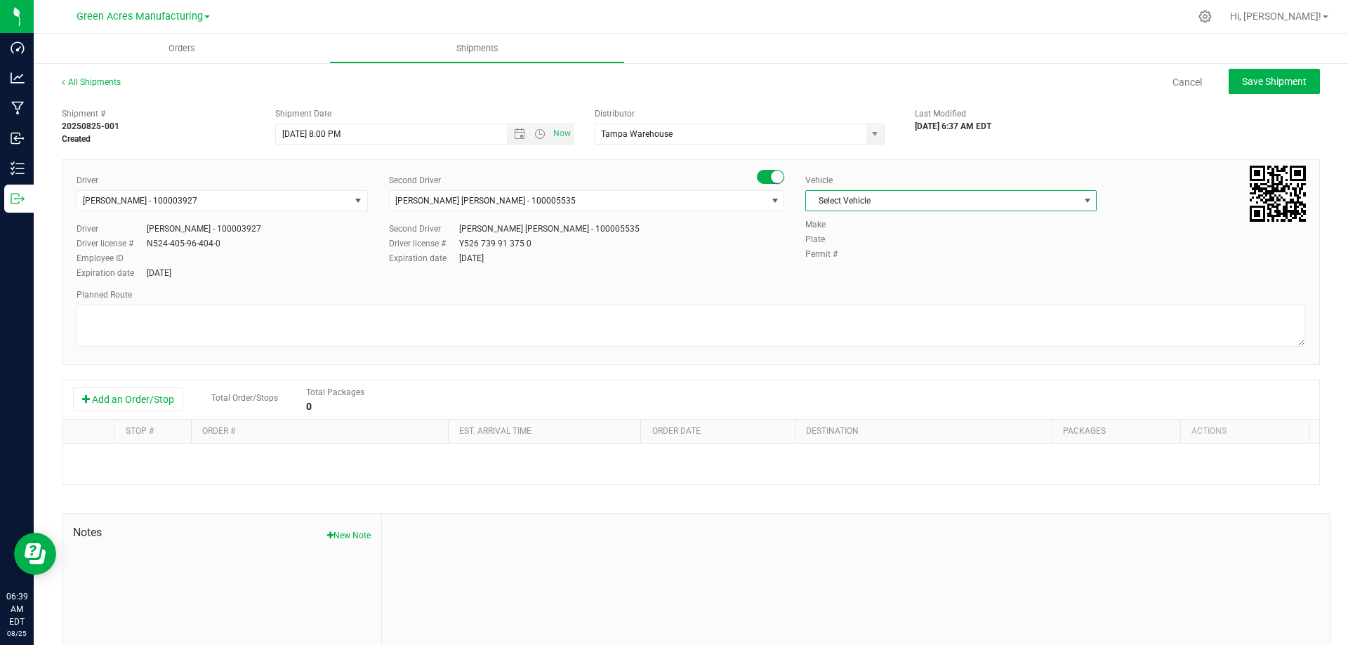
click at [979, 197] on span "Select Vehicle" at bounding box center [942, 201] width 272 height 20
click at [963, 230] on li "FL_TP_Hino-02" at bounding box center [943, 235] width 287 height 21
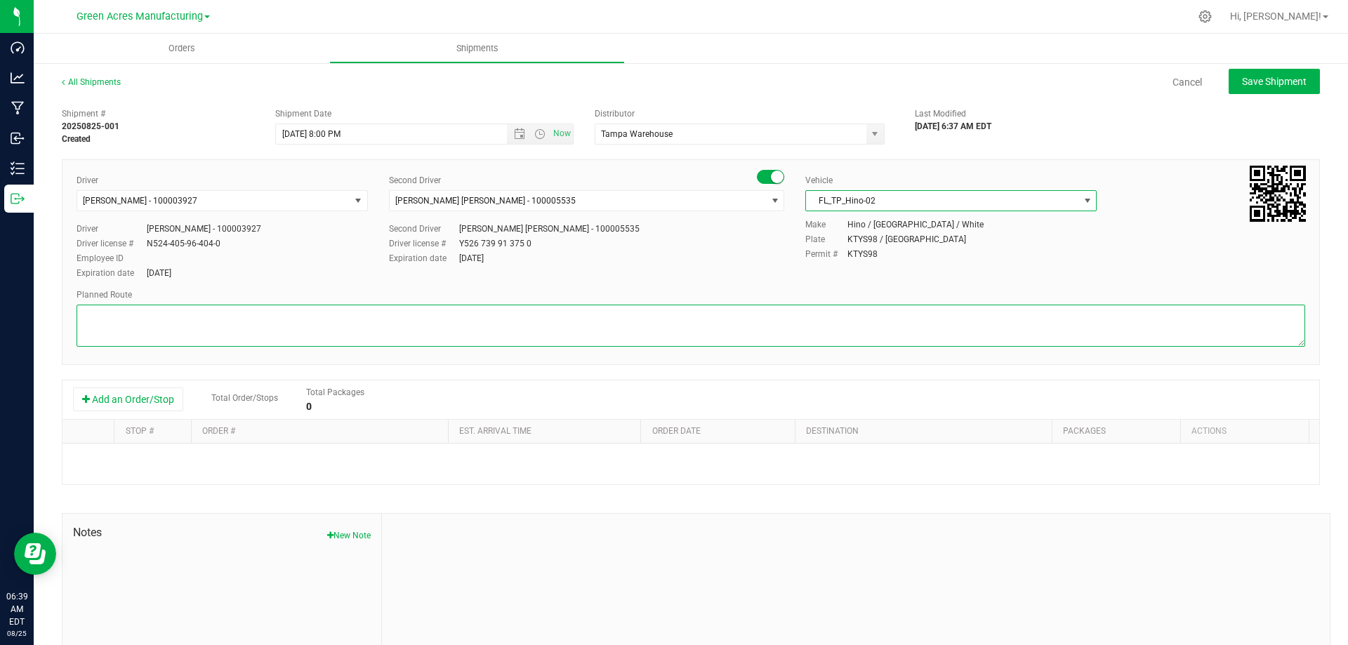
click at [658, 319] on textarea at bounding box center [691, 326] width 1228 height 42
type textarea "Tampa Warehouse"
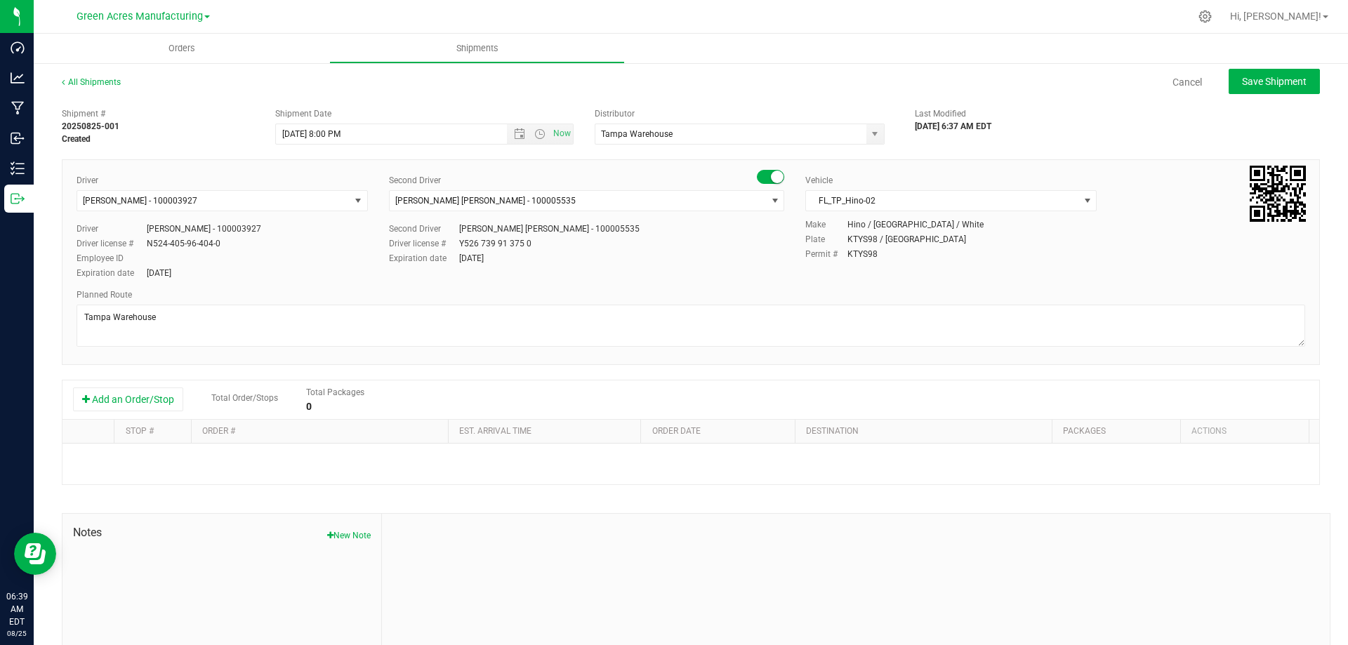
click at [624, 268] on div "Driver Isaac Nunez Collado - 100003927 Select Driver Isaac Nunez Collado - 1000…" at bounding box center [691, 227] width 1250 height 107
click at [683, 355] on div "Driver Isaac Nunez Collado - 100003927 Select Driver Isaac Nunez Collado - 1000…" at bounding box center [691, 262] width 1258 height 206
click at [1052, 241] on div "Plate KTYS98 / FL" at bounding box center [1055, 239] width 500 height 13
click at [1287, 84] on span "Save Shipment" at bounding box center [1274, 81] width 65 height 11
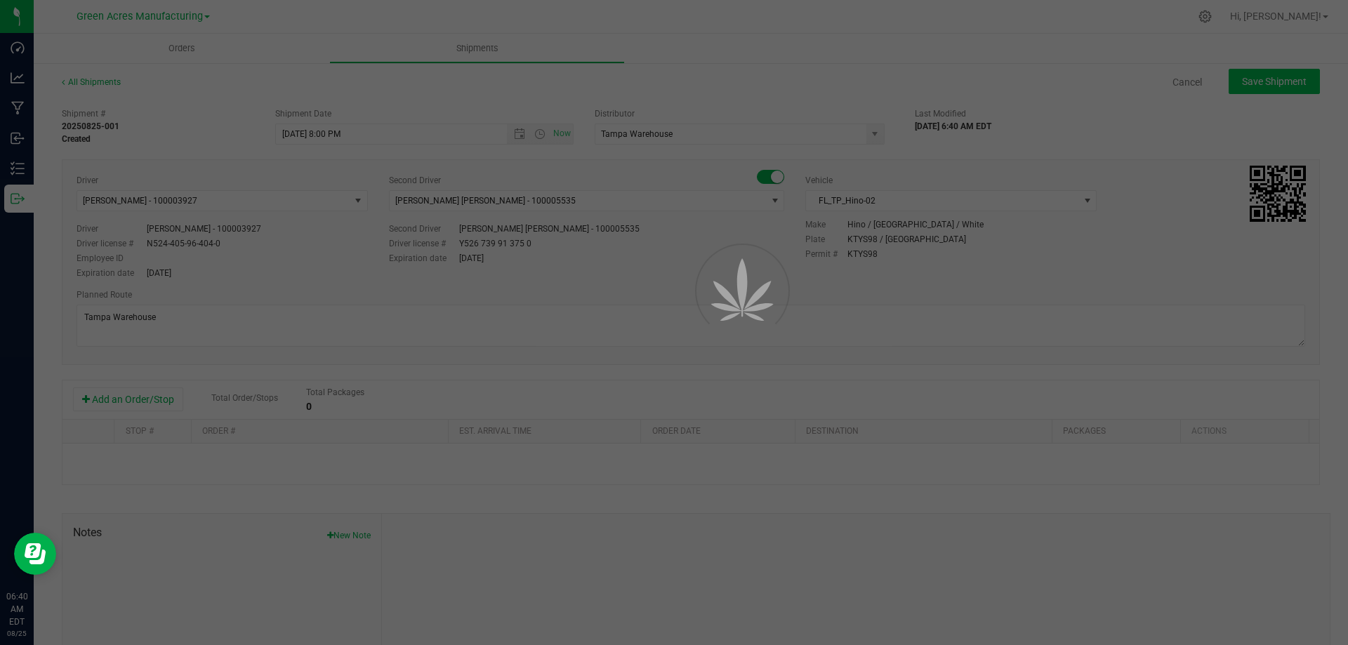
type input "8/26/2025 12:00 AM"
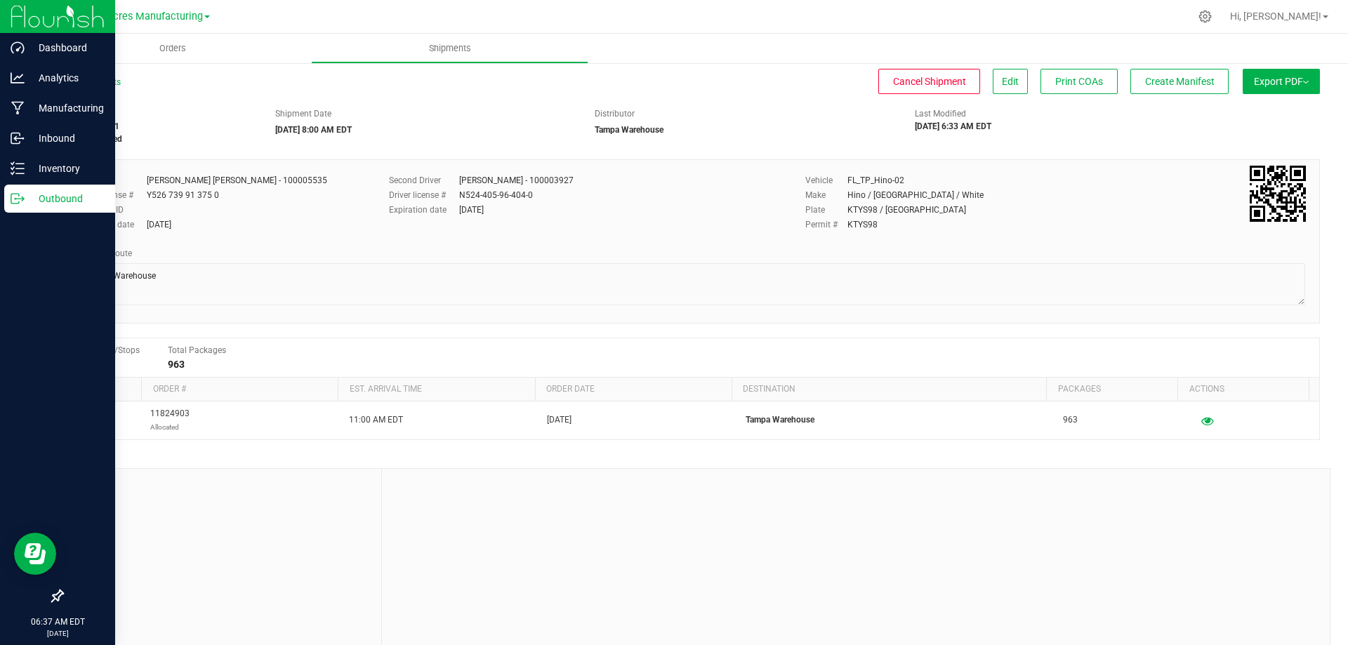
click at [22, 194] on icon at bounding box center [18, 199] width 14 height 14
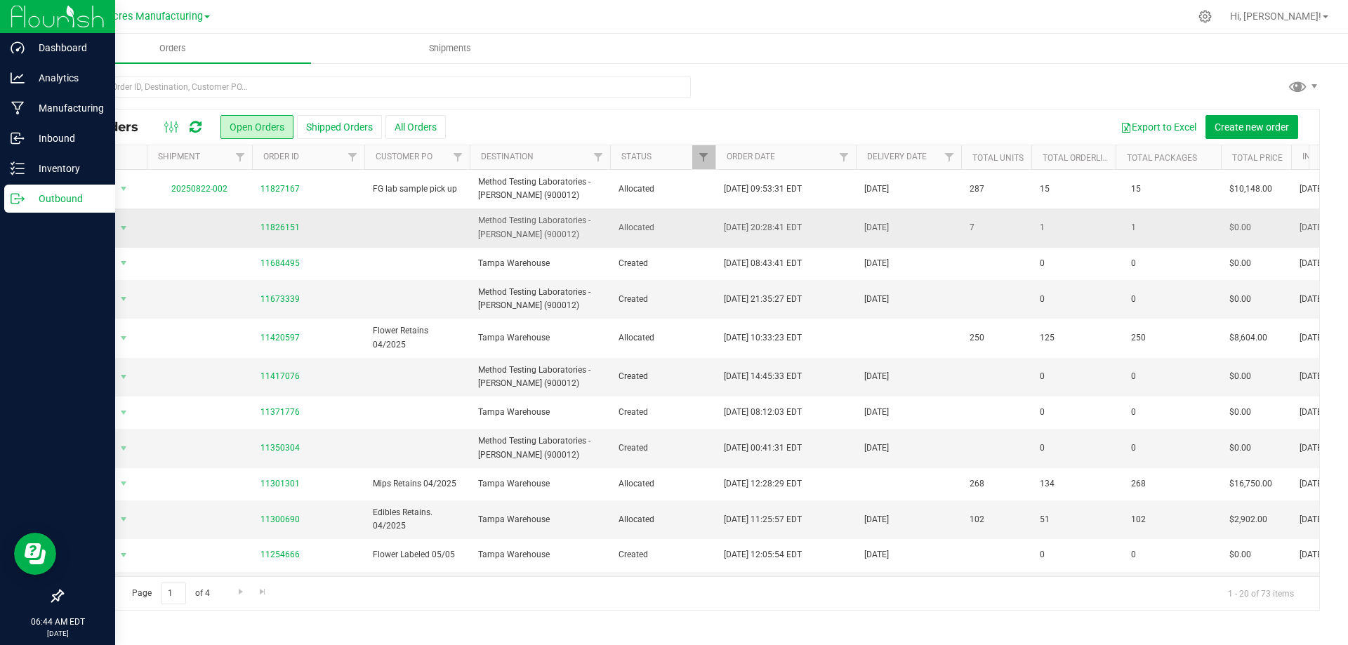
click at [1024, 226] on td "7" at bounding box center [996, 227] width 70 height 39
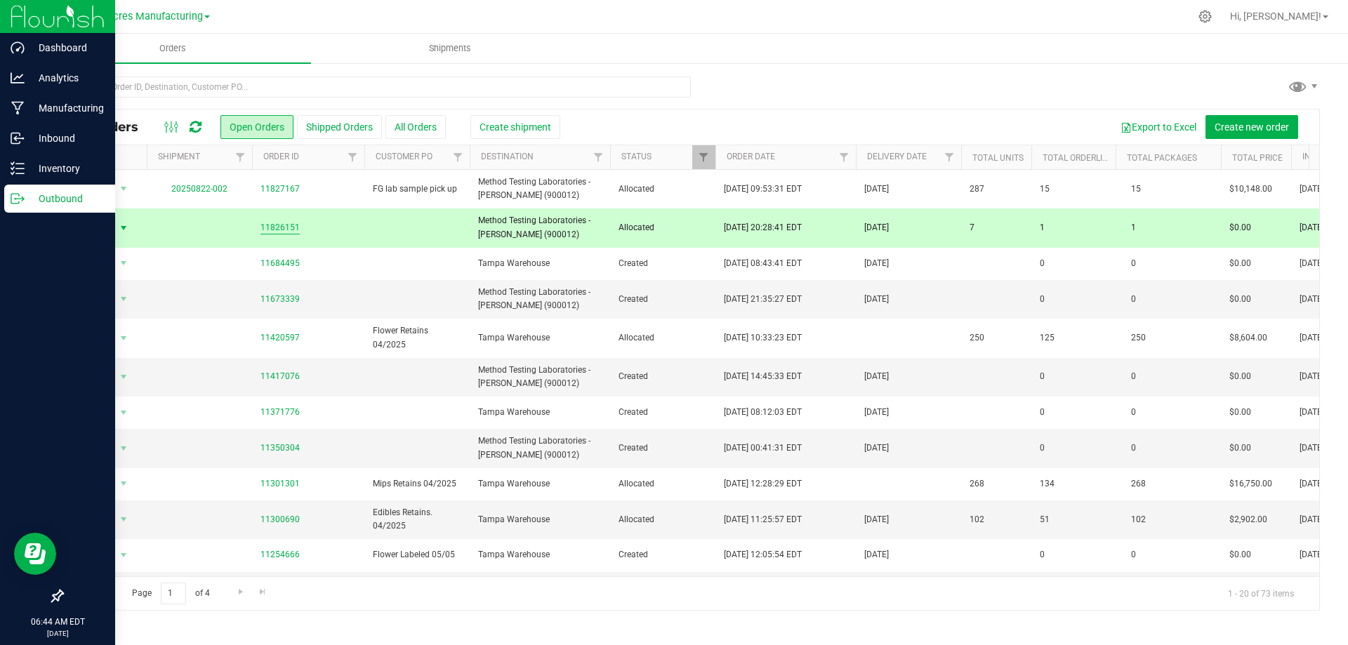
click at [277, 225] on link "11826151" at bounding box center [279, 227] width 39 height 13
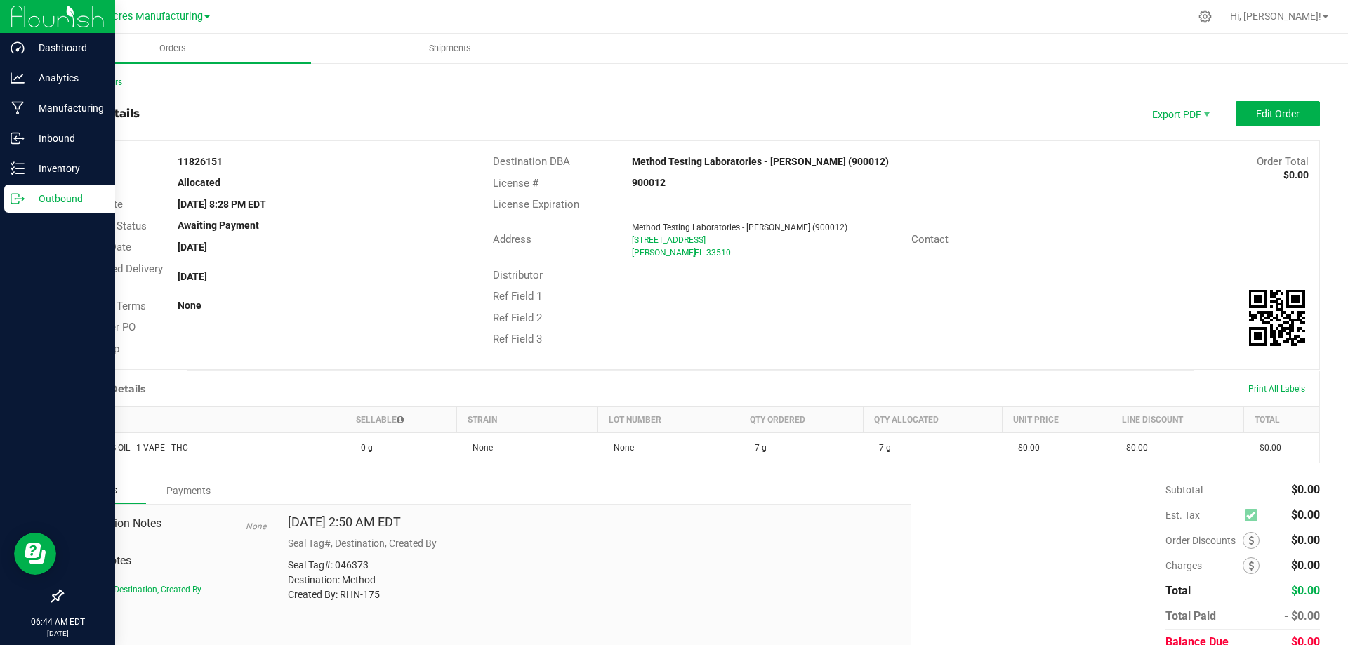
scroll to position [62, 0]
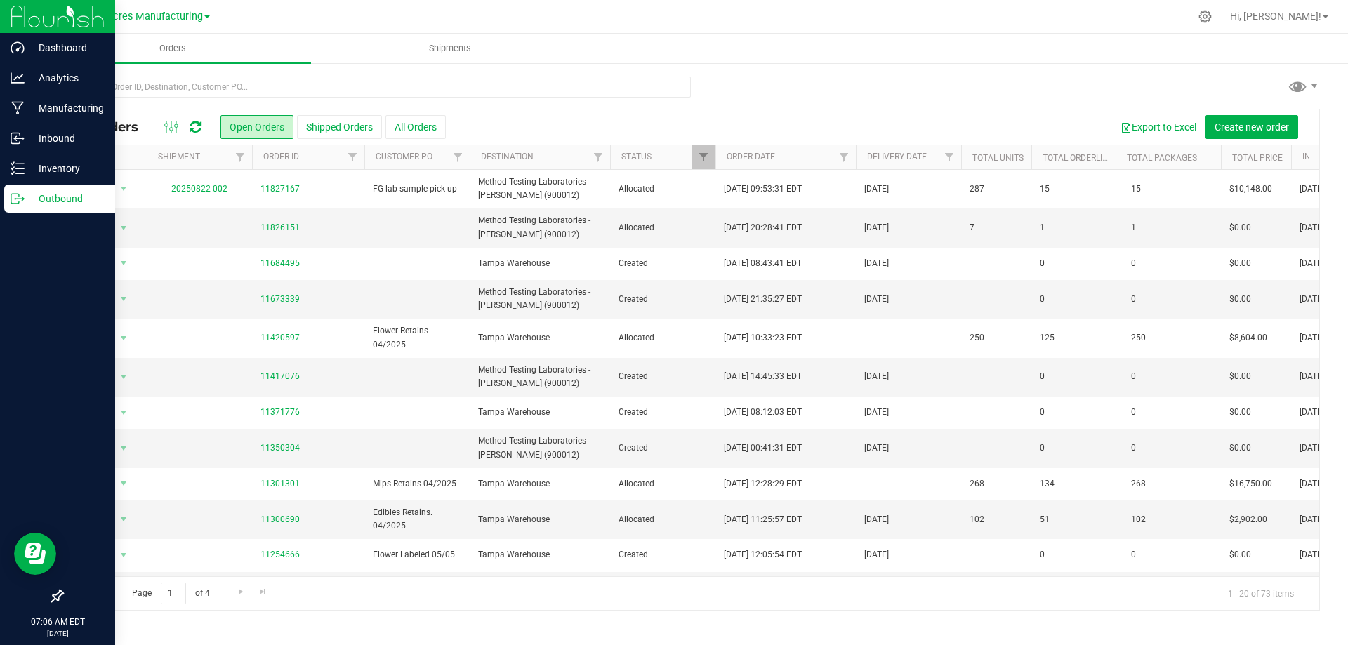
click at [13, 205] on icon at bounding box center [18, 199] width 14 height 14
click at [38, 199] on p "Outbound" at bounding box center [67, 198] width 84 height 17
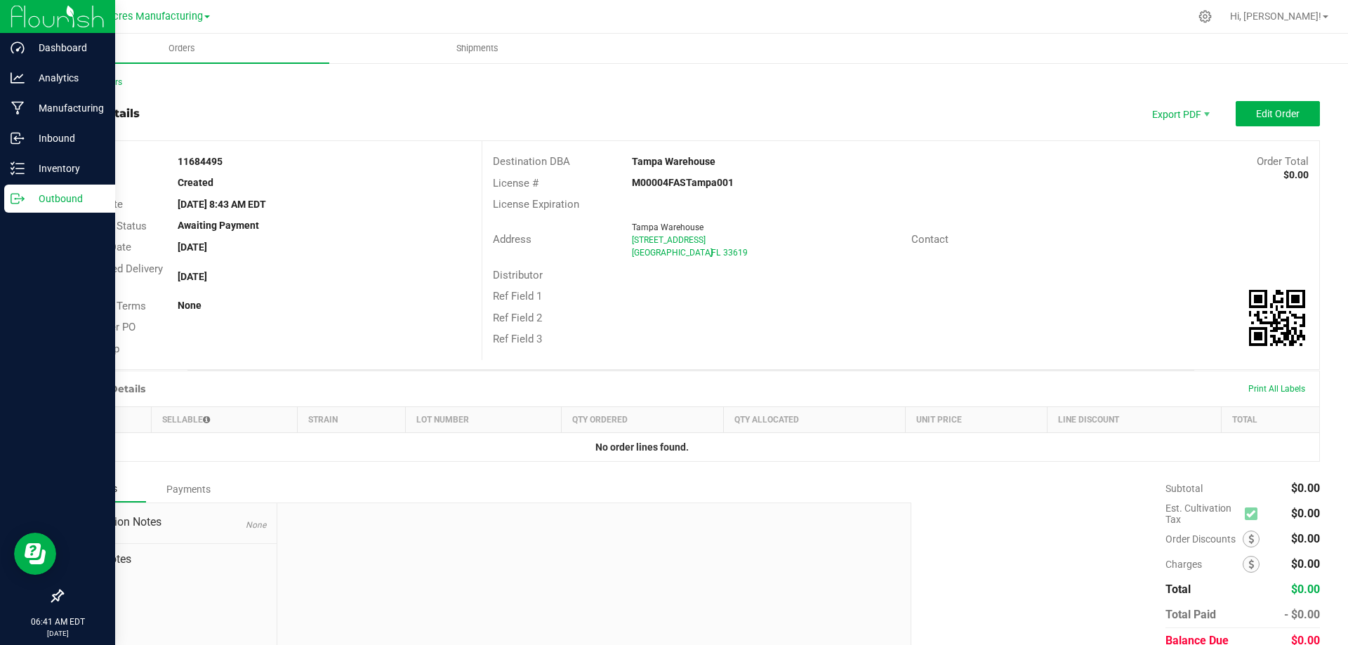
click at [71, 202] on p "Outbound" at bounding box center [67, 198] width 84 height 17
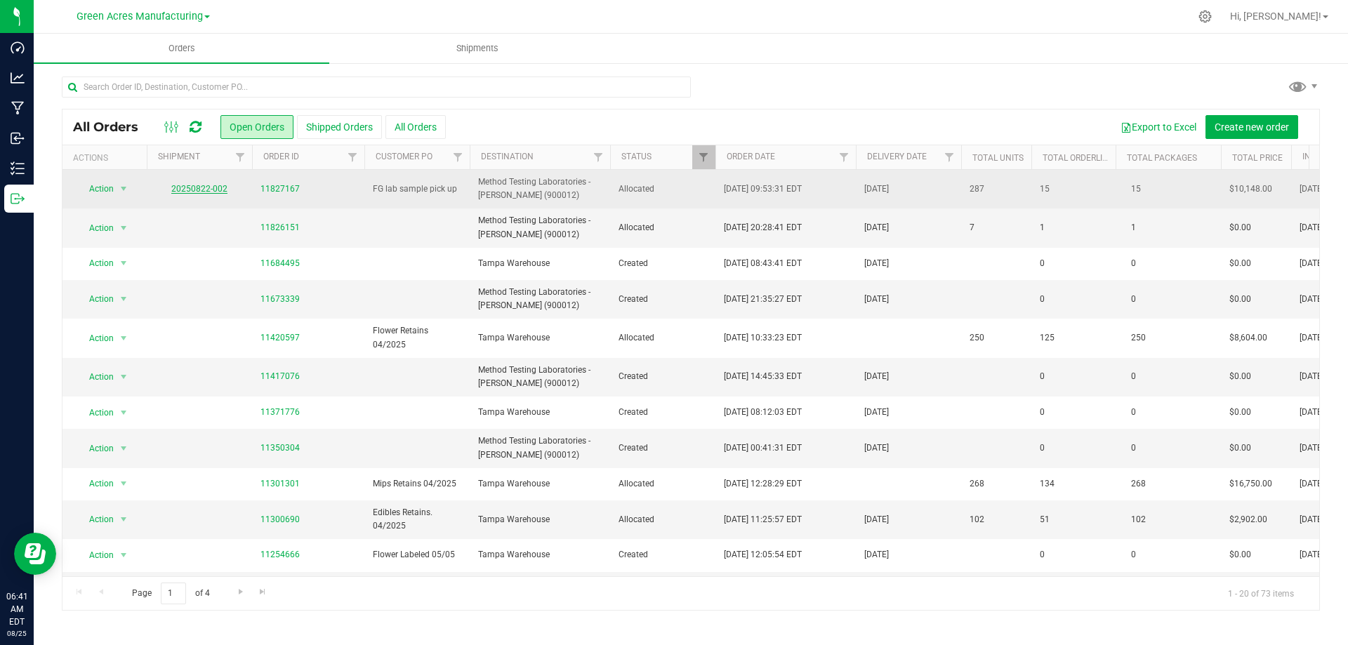
drag, startPoint x: 211, startPoint y: 183, endPoint x: 191, endPoint y: 187, distance: 20.3
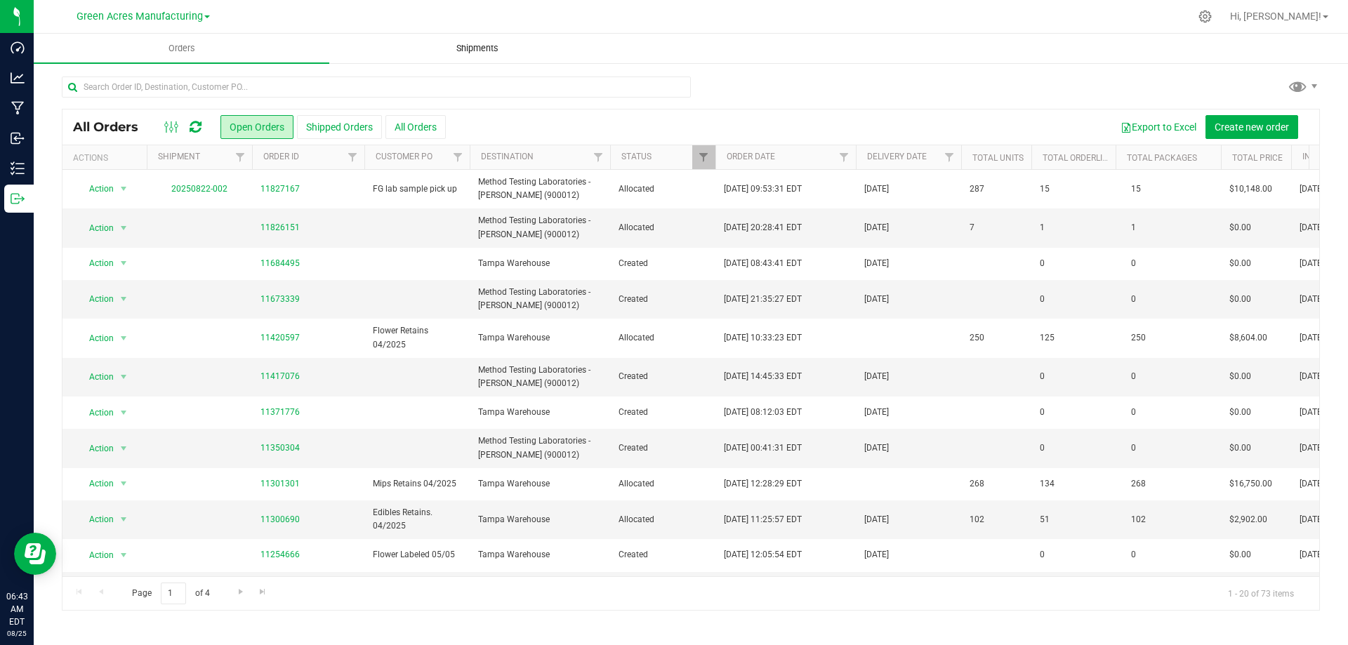
click at [486, 48] on span "Shipments" at bounding box center [477, 48] width 80 height 13
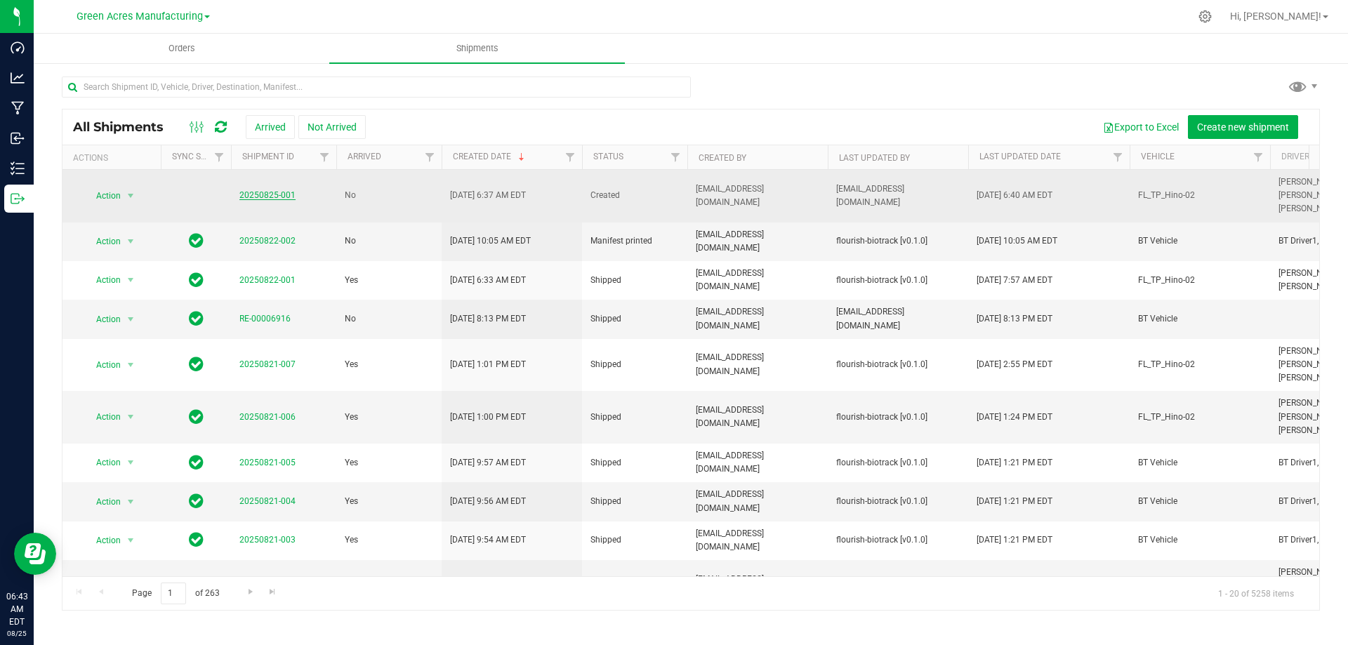
click at [270, 193] on link "20250825-001" at bounding box center [267, 195] width 56 height 10
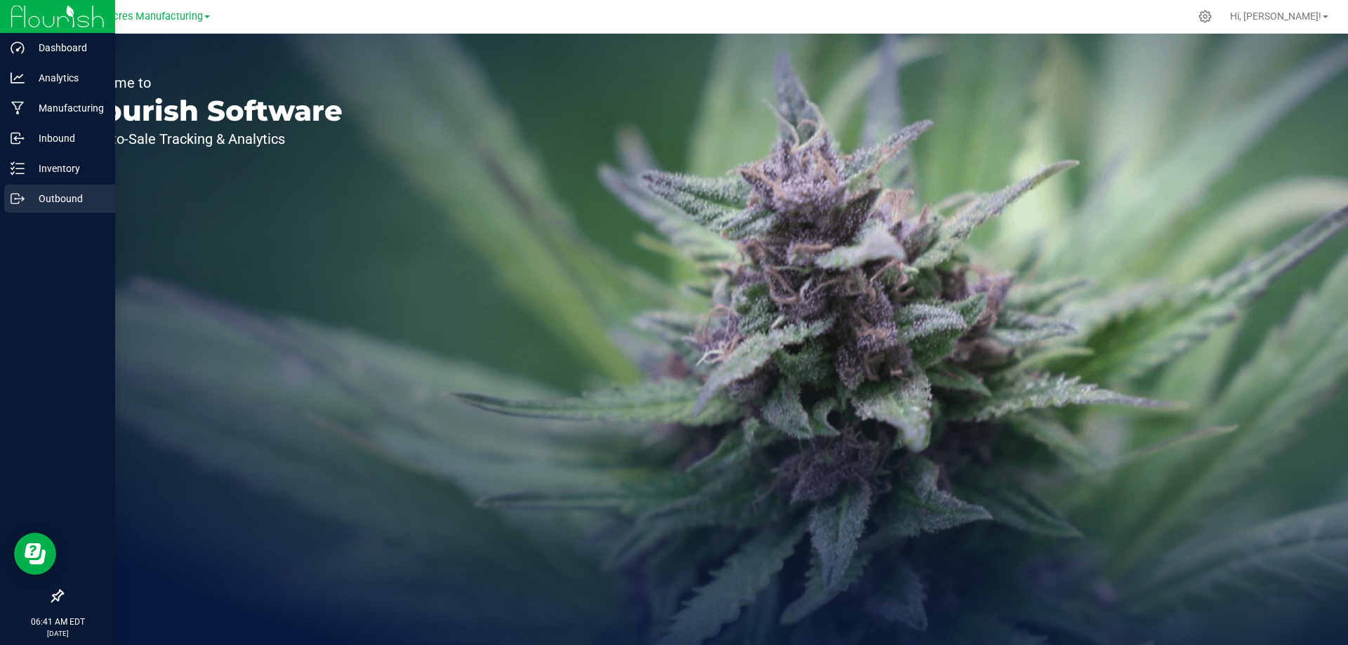
click at [6, 201] on div "Outbound" at bounding box center [59, 199] width 111 height 28
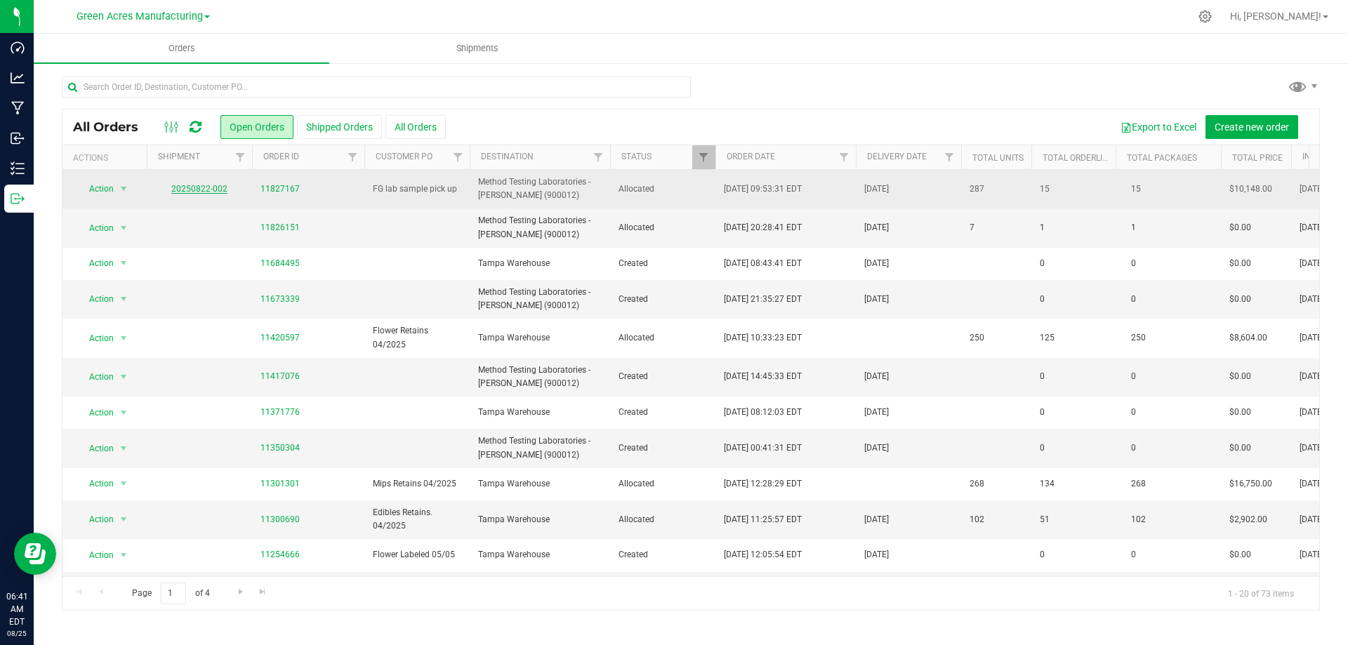
click at [196, 190] on link "20250822-002" at bounding box center [199, 189] width 56 height 10
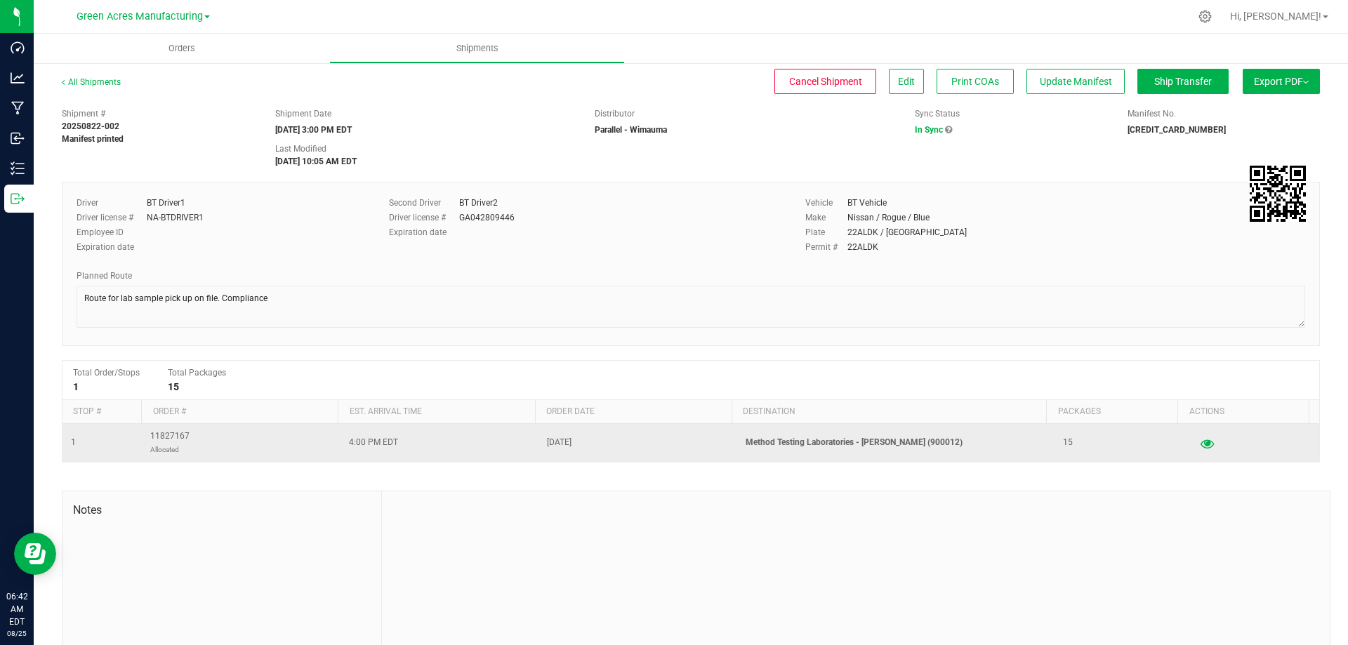
click at [1200, 444] on icon "button" at bounding box center [1206, 443] width 13 height 10
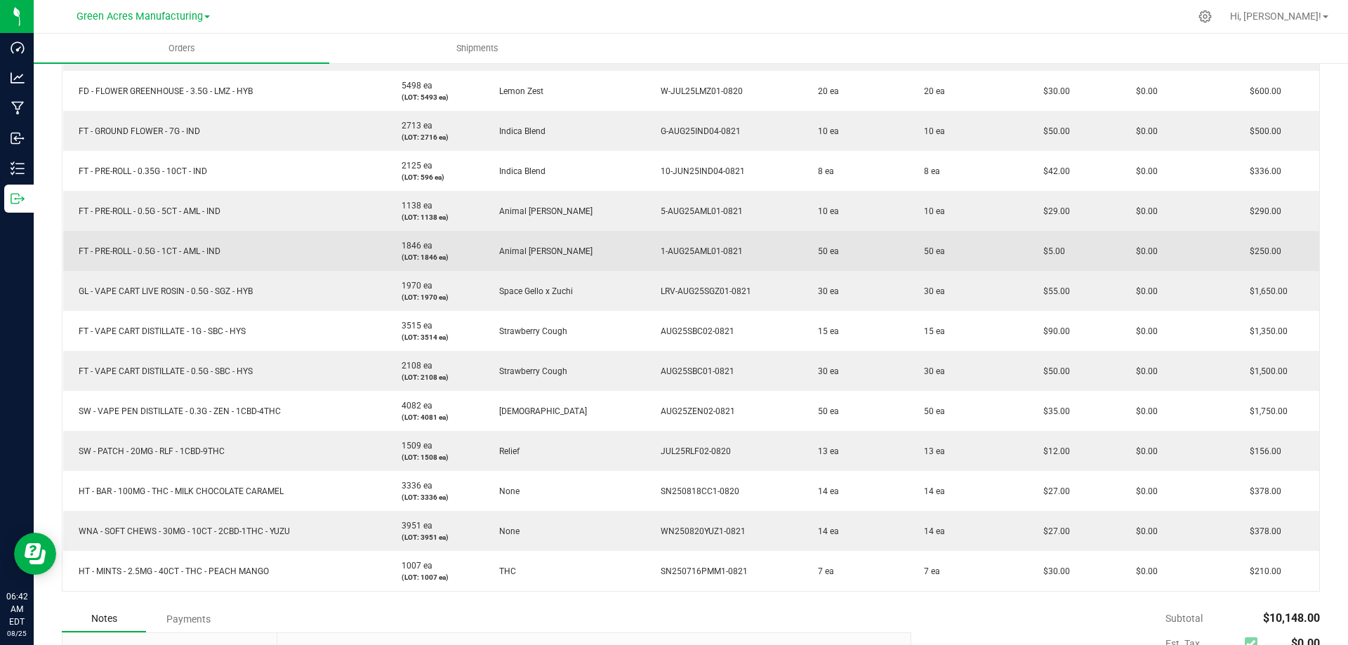
scroll to position [491, 0]
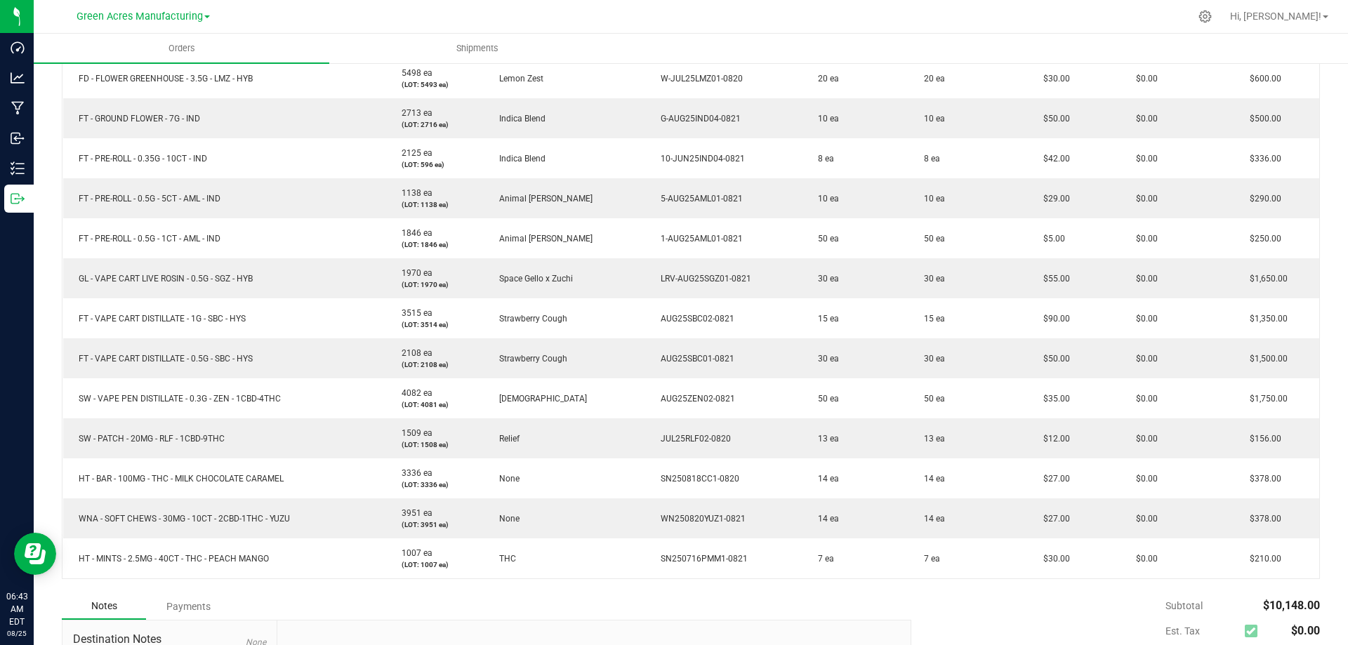
click at [731, 22] on div at bounding box center [720, 16] width 938 height 27
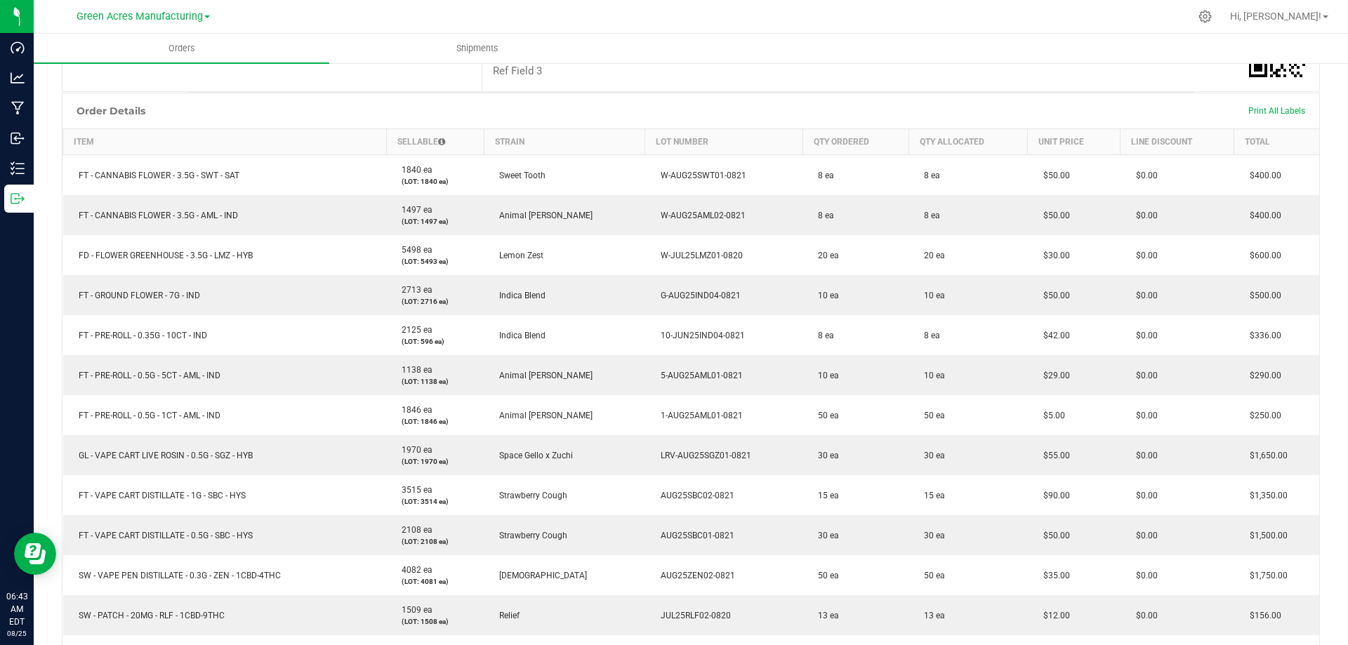
scroll to position [0, 0]
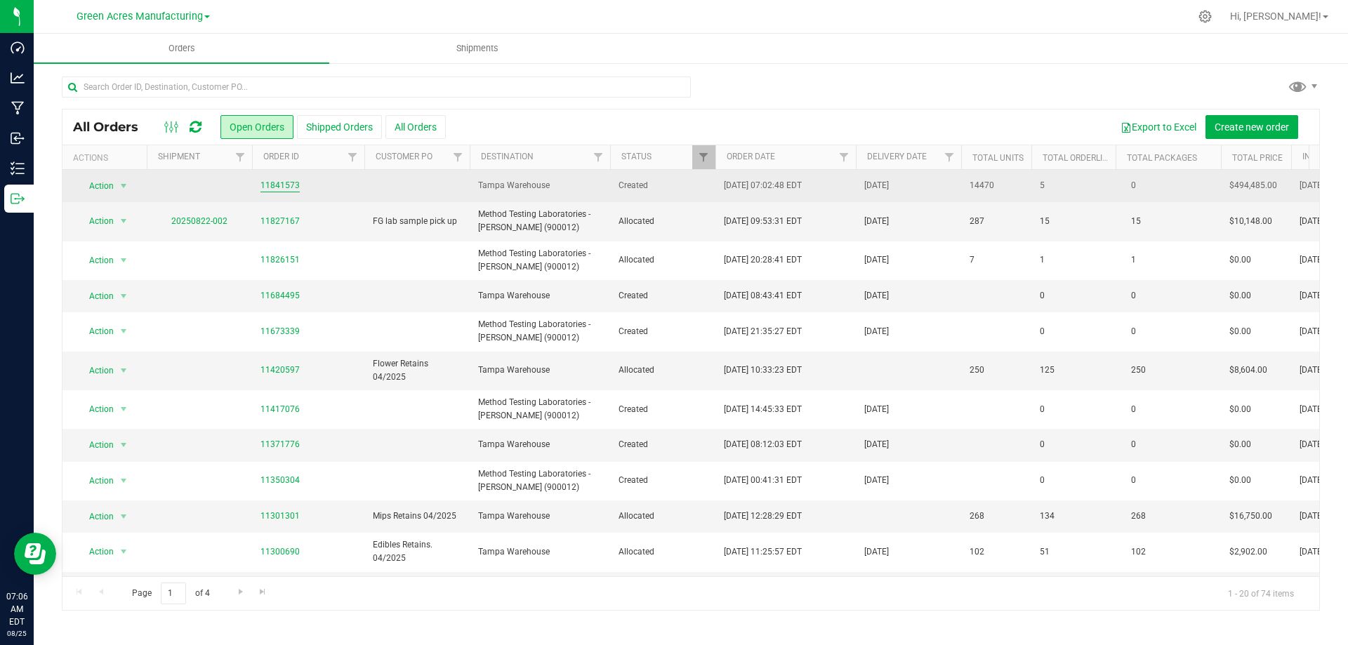
click at [296, 185] on link "11841573" at bounding box center [279, 185] width 39 height 13
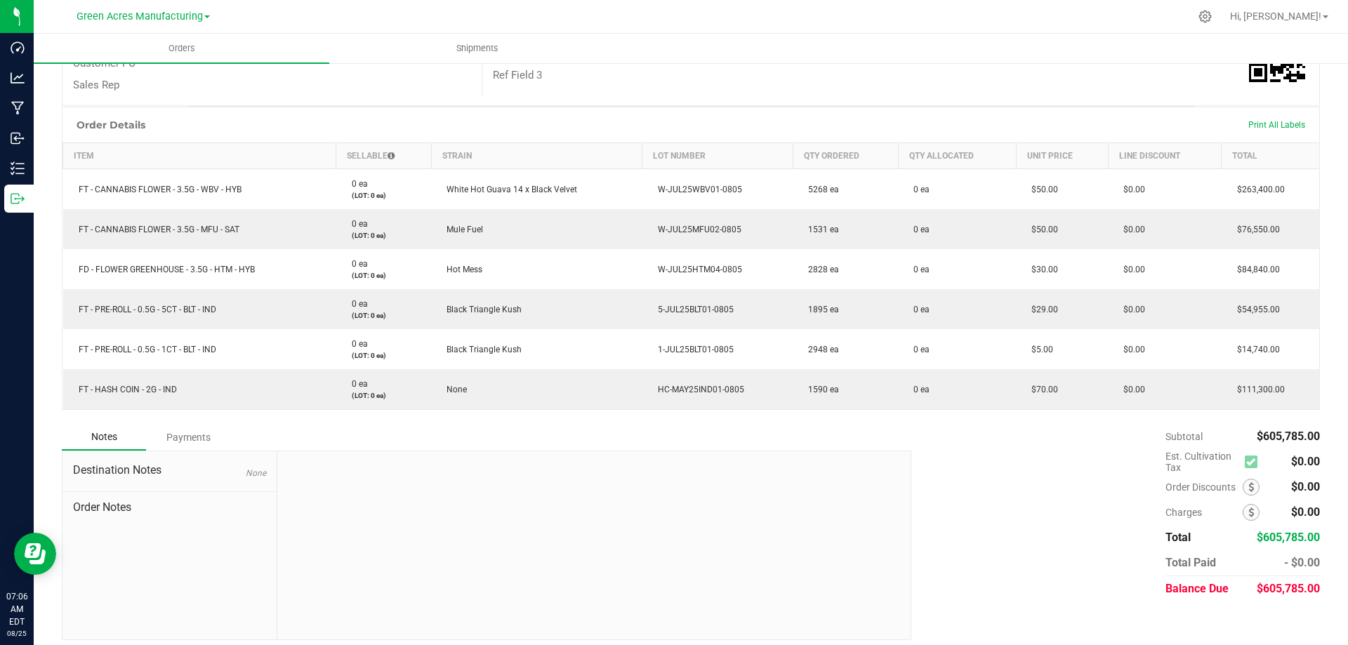
scroll to position [273, 0]
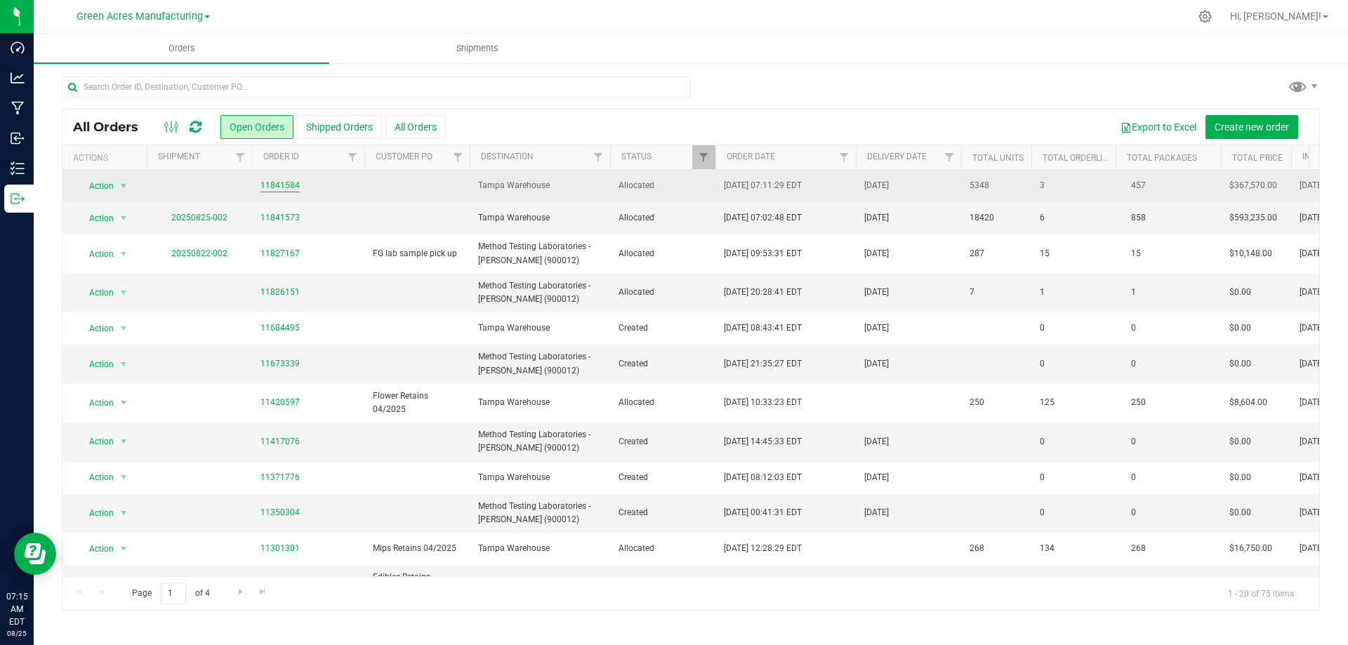
click at [274, 187] on link "11841584" at bounding box center [279, 185] width 39 height 13
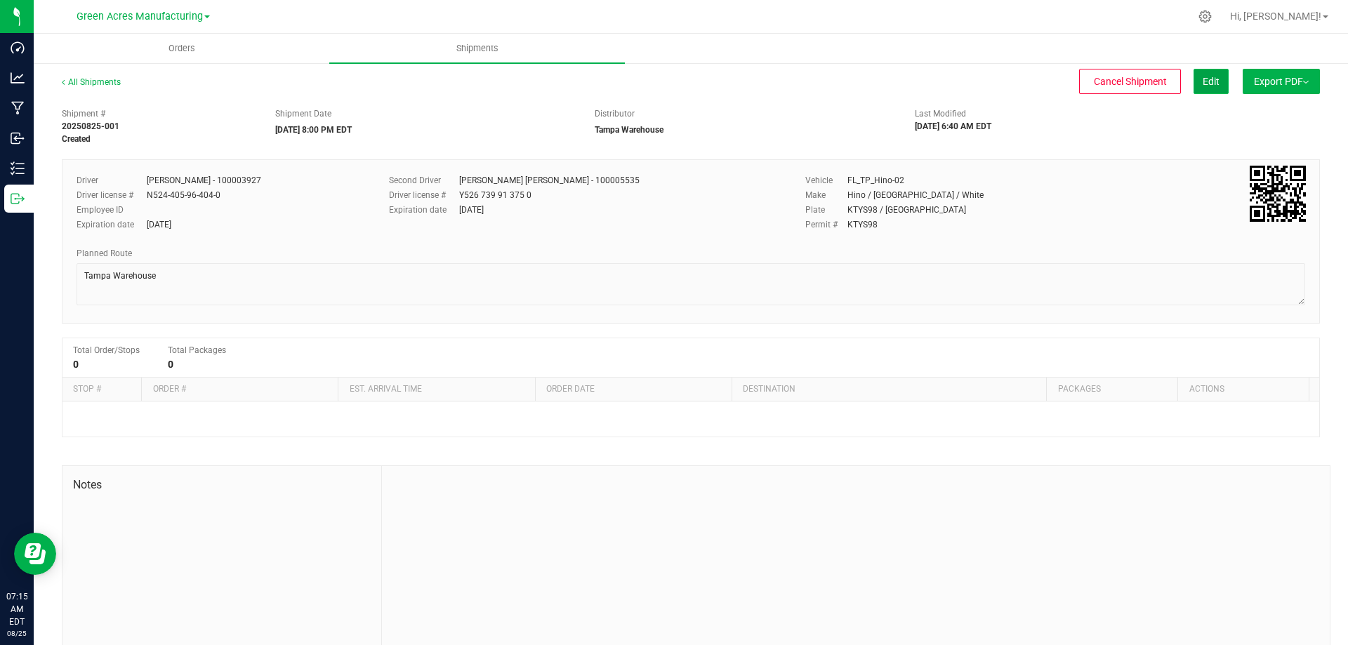
click at [1202, 81] on span "Edit" at bounding box center [1210, 81] width 17 height 11
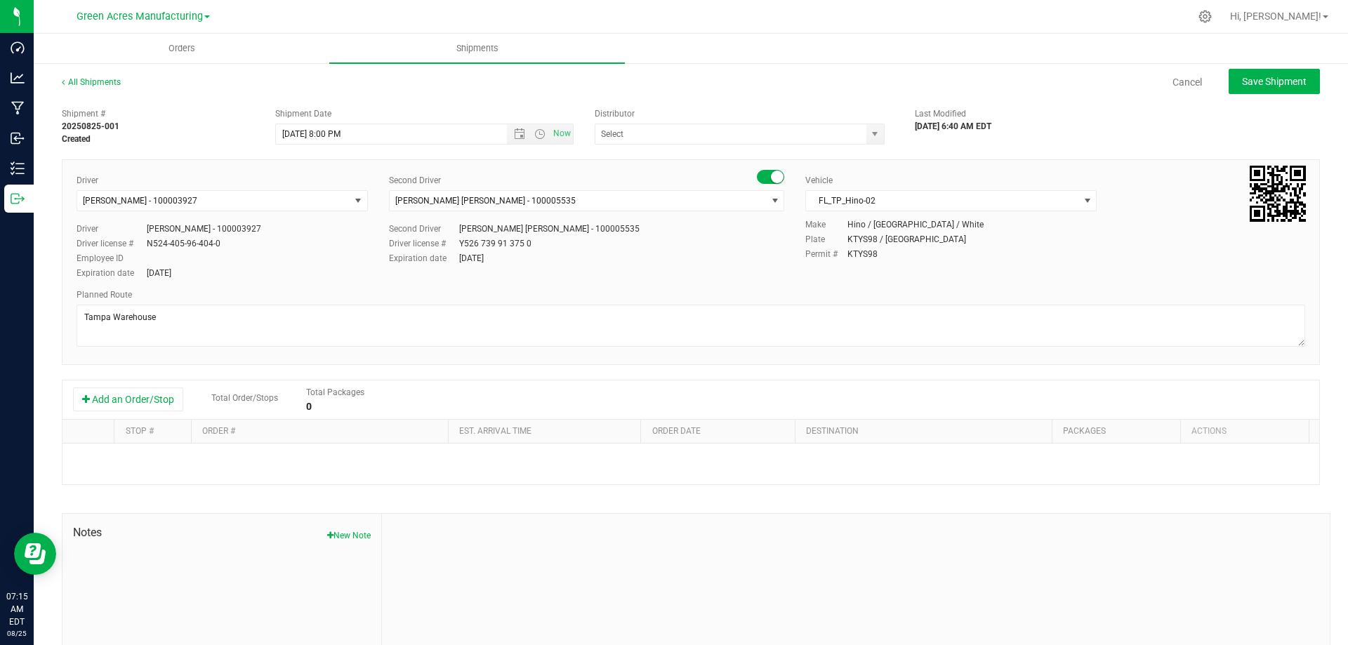
type input "Tampa Warehouse"
click at [153, 404] on button "Add an Order/Stop" at bounding box center [128, 399] width 110 height 24
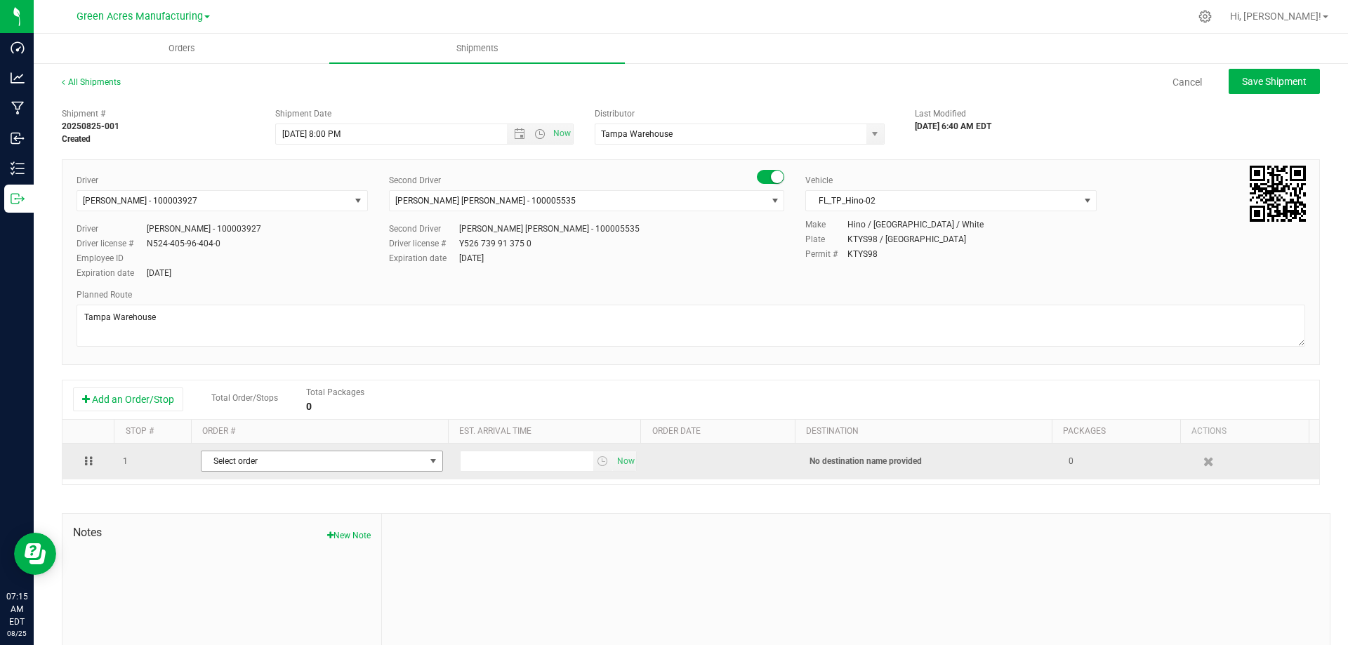
click at [417, 466] on span "Select order" at bounding box center [312, 461] width 223 height 20
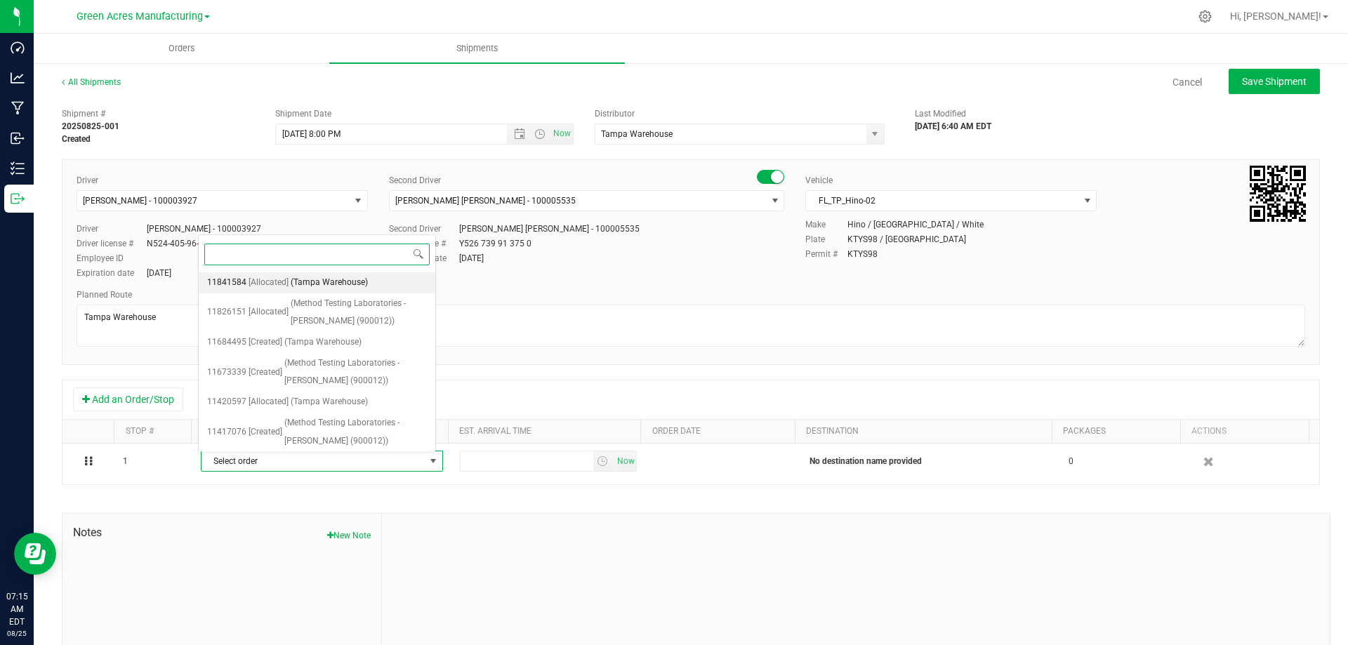
click at [379, 284] on li "11841584 [Allocated] (Tampa Warehouse)" at bounding box center [317, 282] width 237 height 21
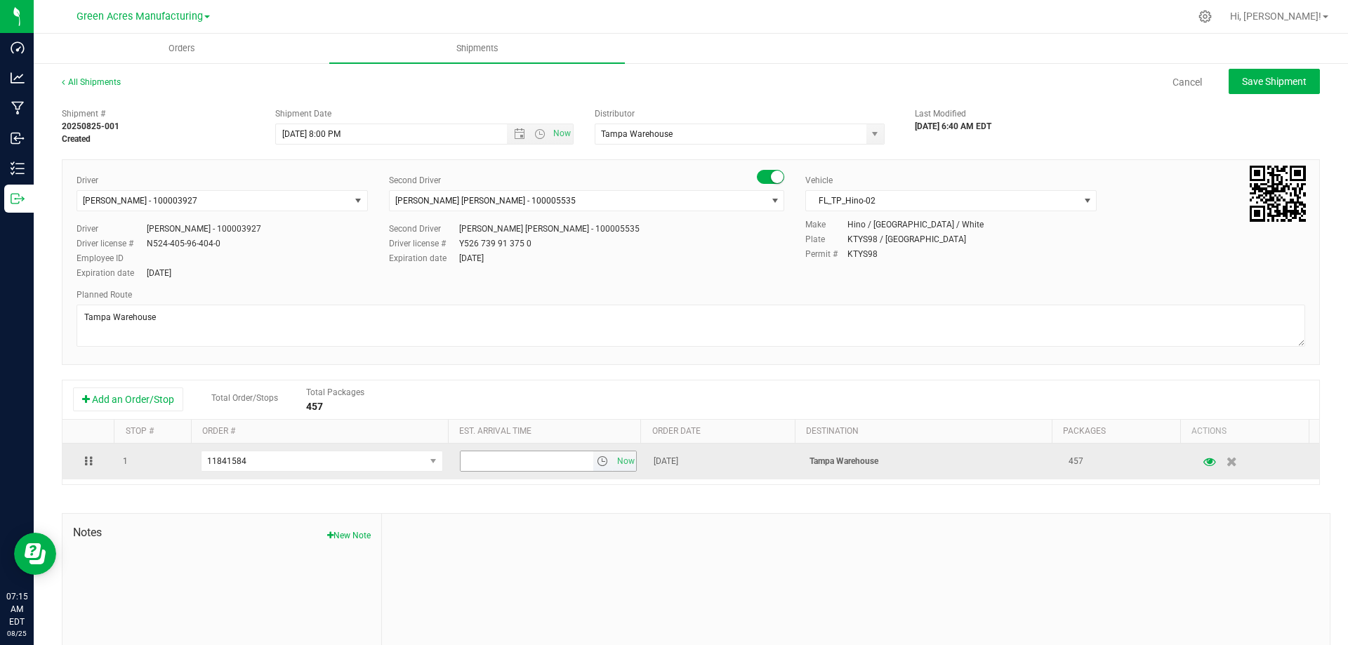
click at [597, 464] on span "select" at bounding box center [602, 461] width 11 height 11
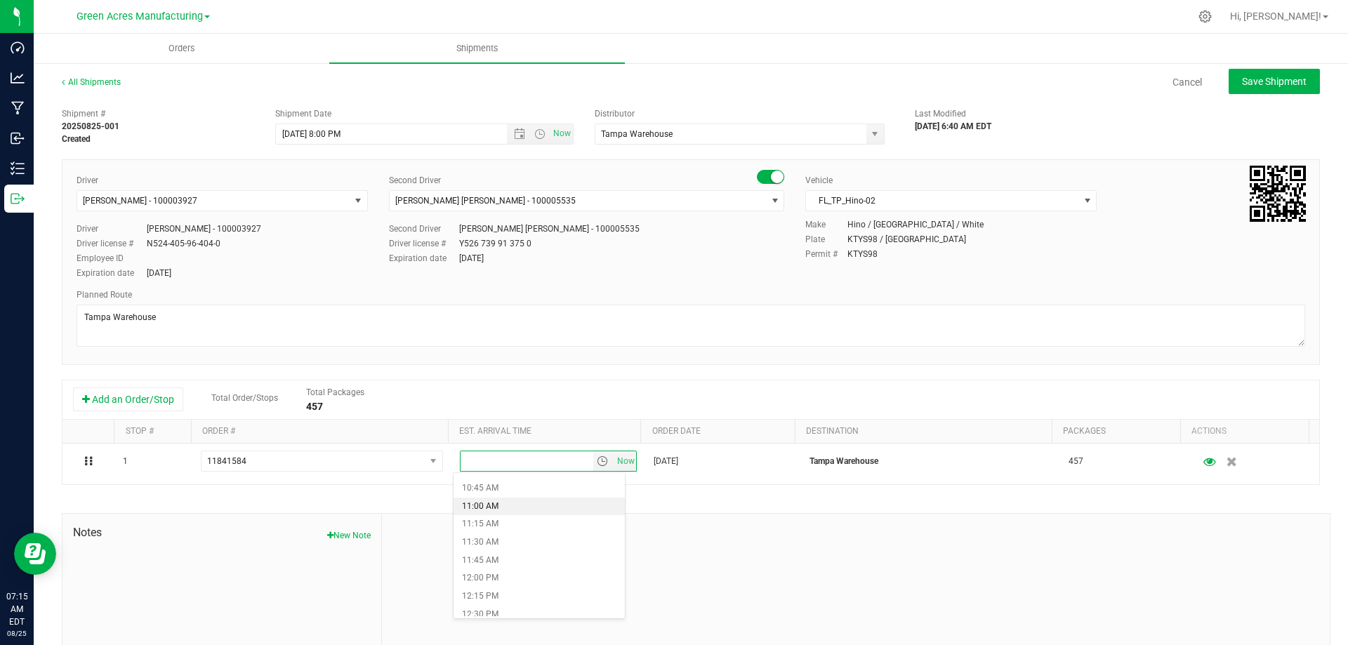
scroll to position [632, 0]
click at [510, 566] on li "10:00 AM" at bounding box center [538, 575] width 171 height 18
click at [1274, 88] on button "Save Shipment" at bounding box center [1273, 81] width 91 height 25
type input "8/26/2025 12:00 AM"
